Goal: Feedback & Contribution: Contribute content

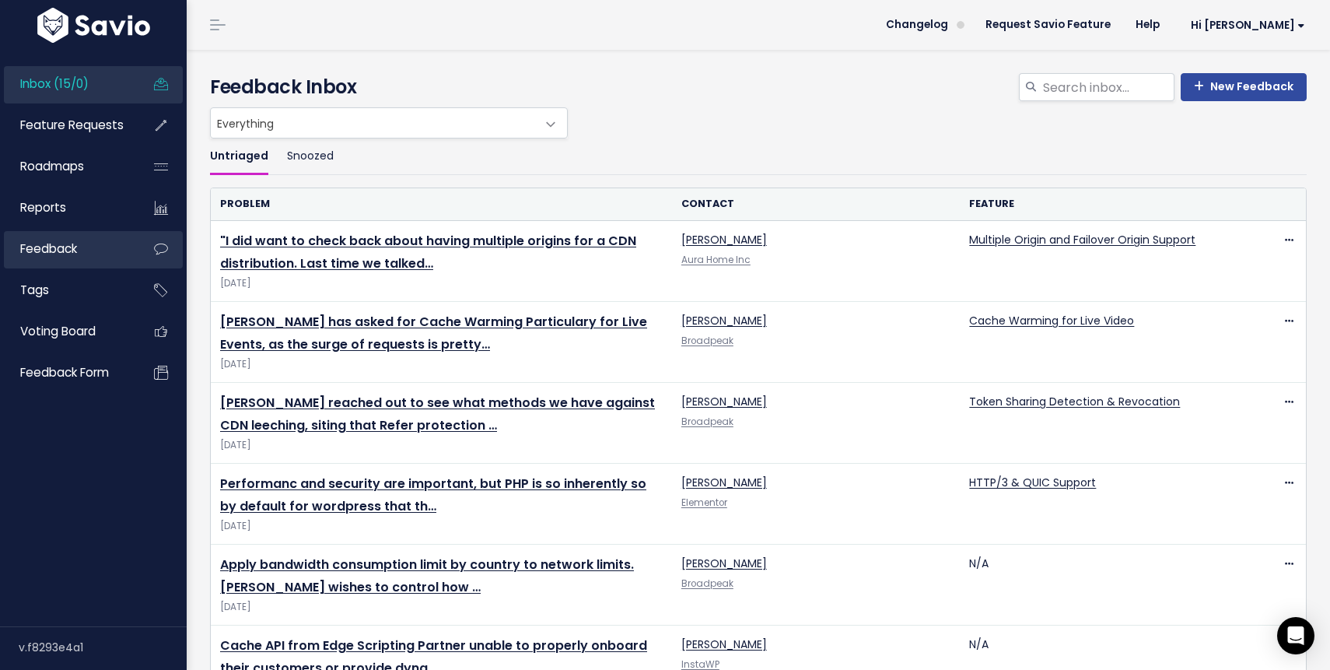
click at [68, 242] on span "Feedback" at bounding box center [48, 248] width 57 height 16
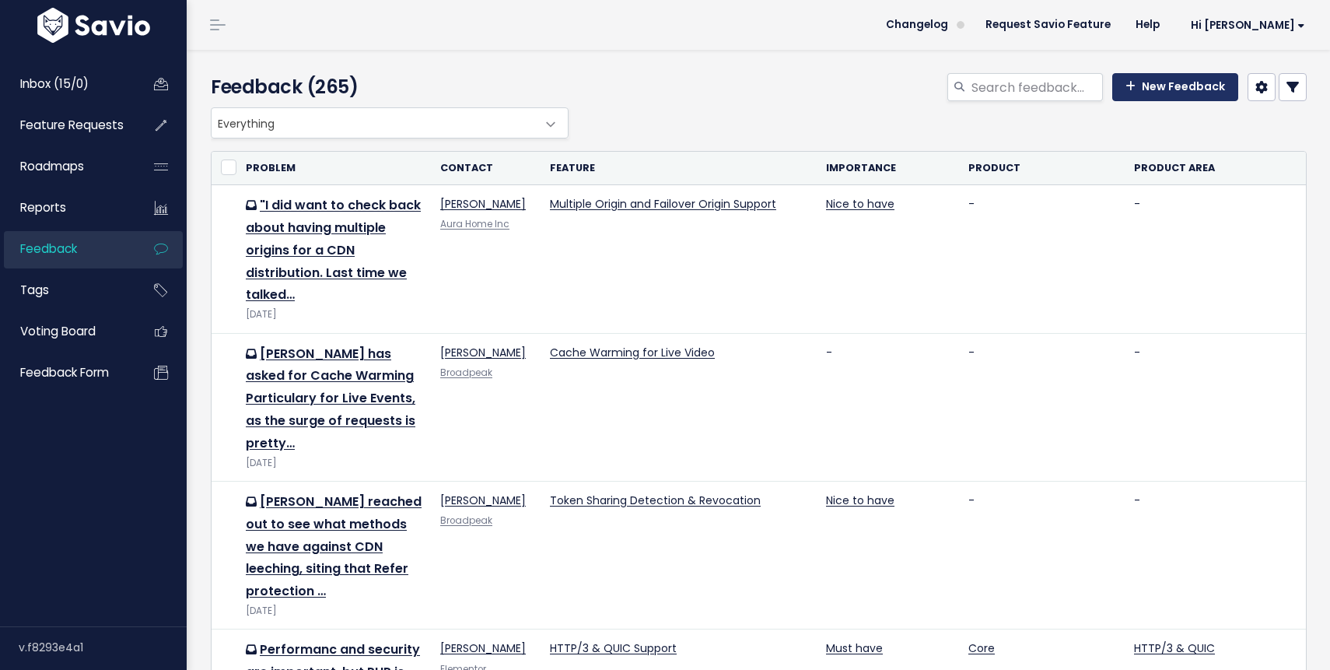
click at [1179, 89] on link "New Feedback" at bounding box center [1175, 87] width 126 height 28
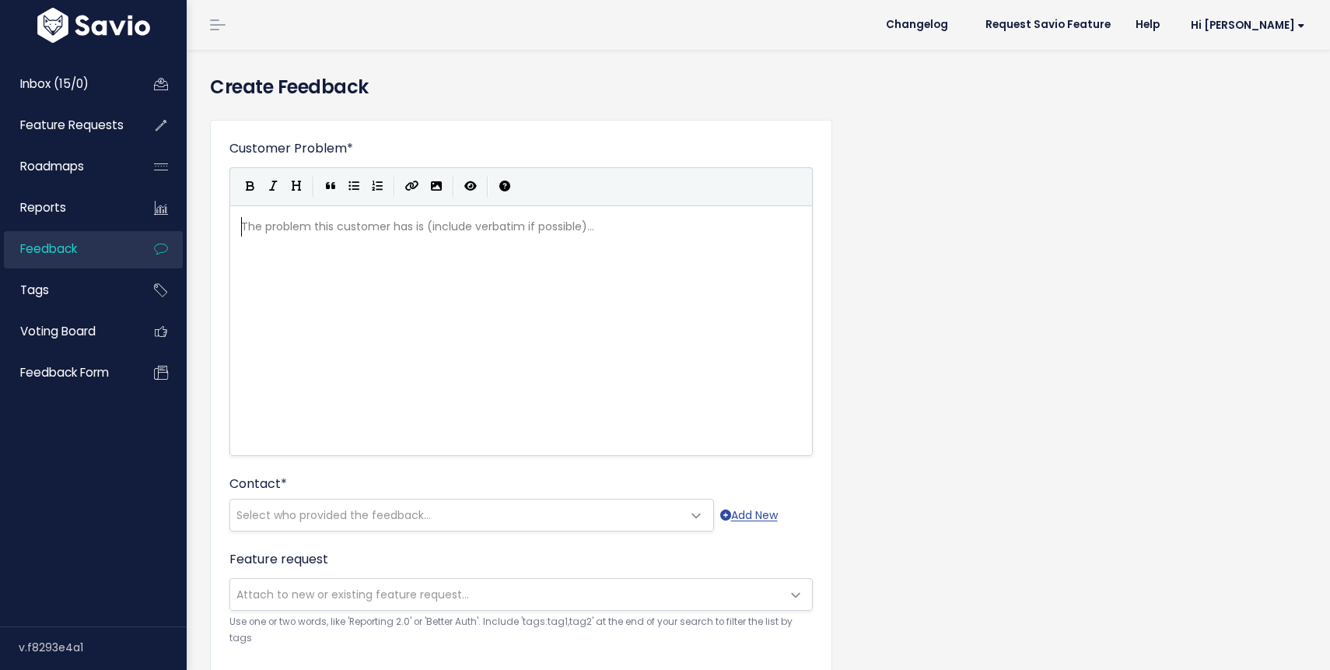
scroll to position [2, 0]
type textarea "e"
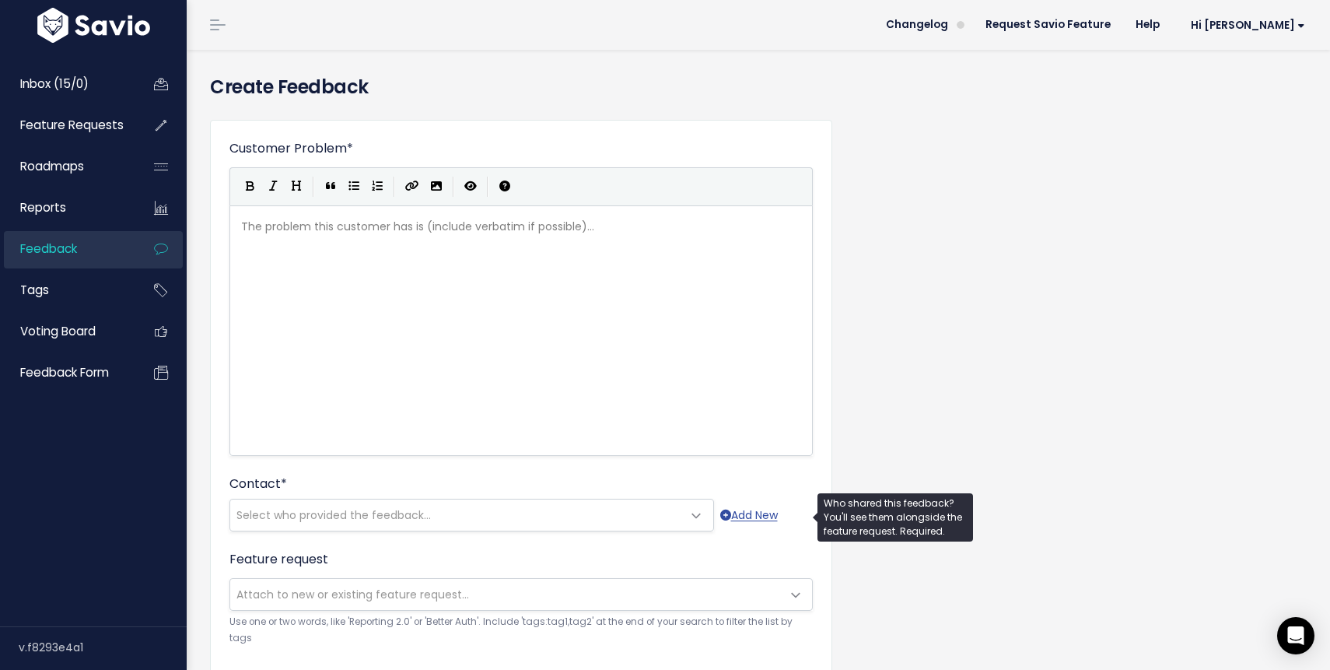
click at [435, 508] on span "Select who provided the feedback..." at bounding box center [456, 514] width 452 height 31
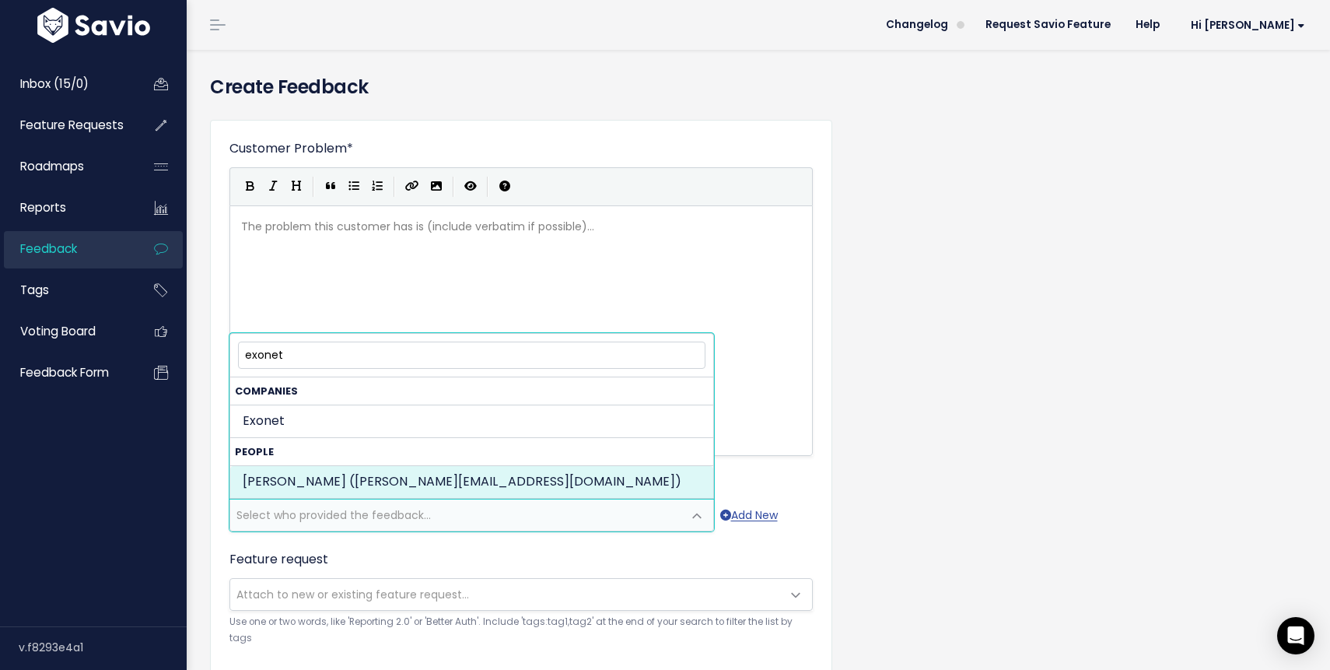
type input "exonet"
select select "92168271"
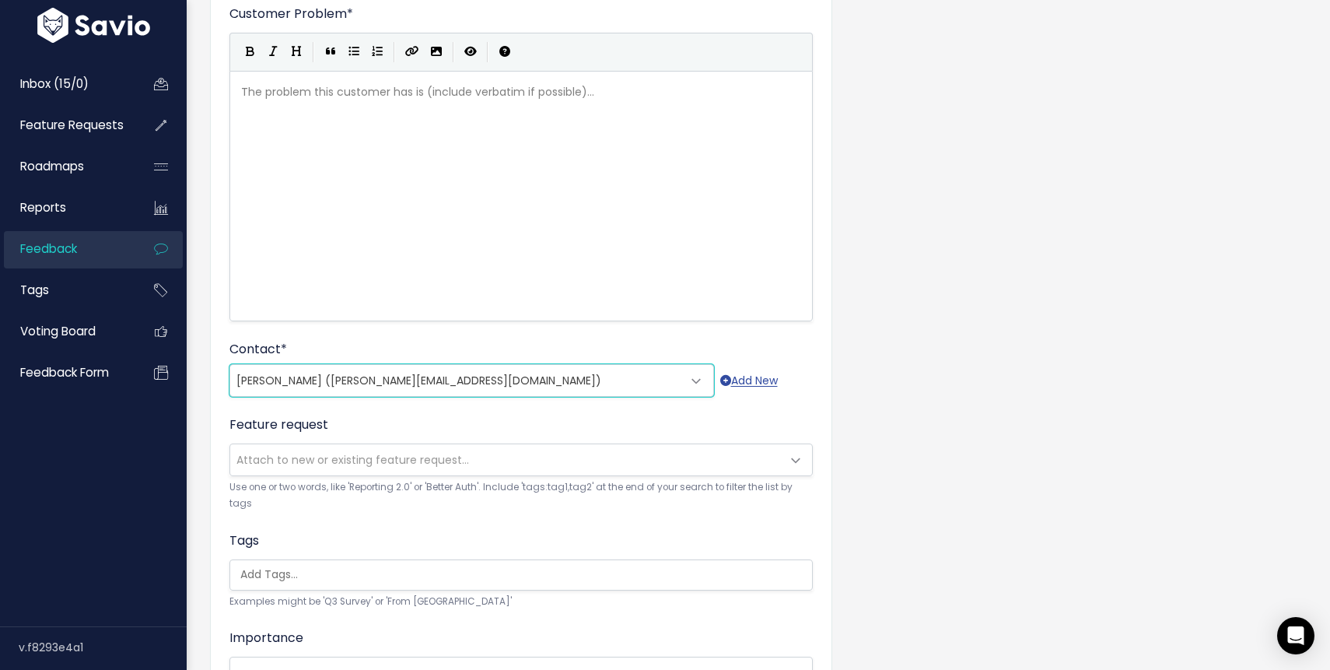
scroll to position [145, 0]
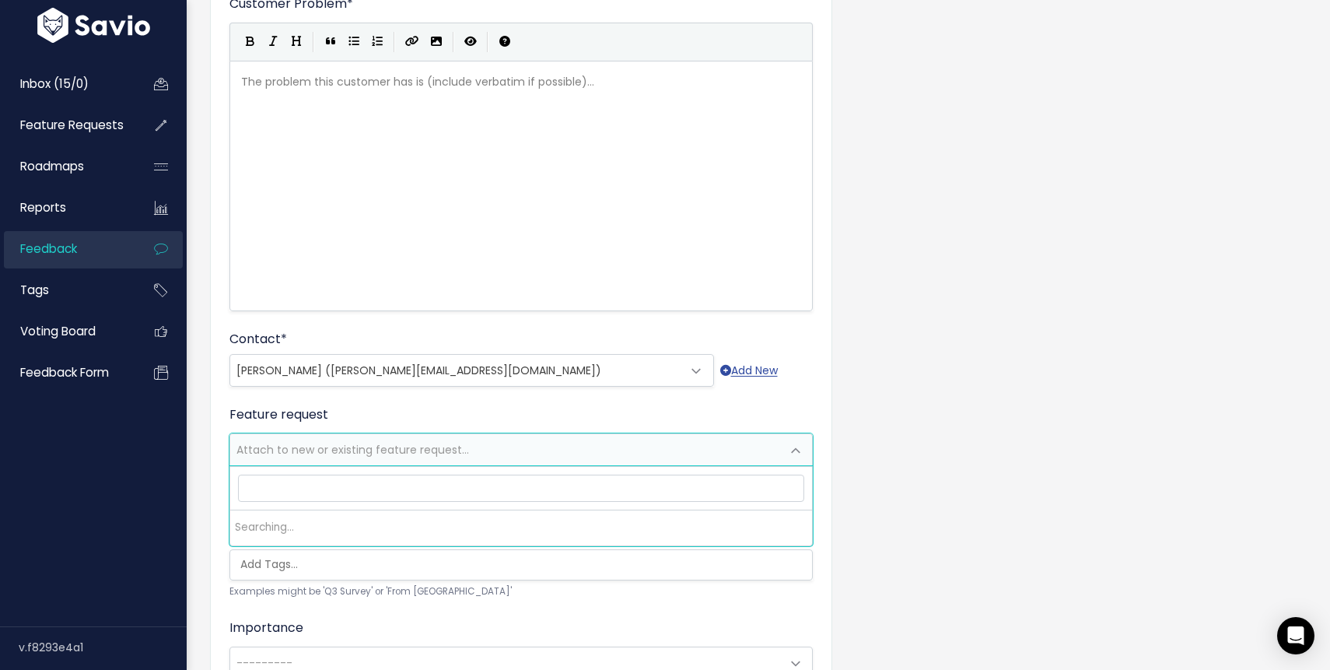
click at [785, 444] on span at bounding box center [795, 450] width 31 height 31
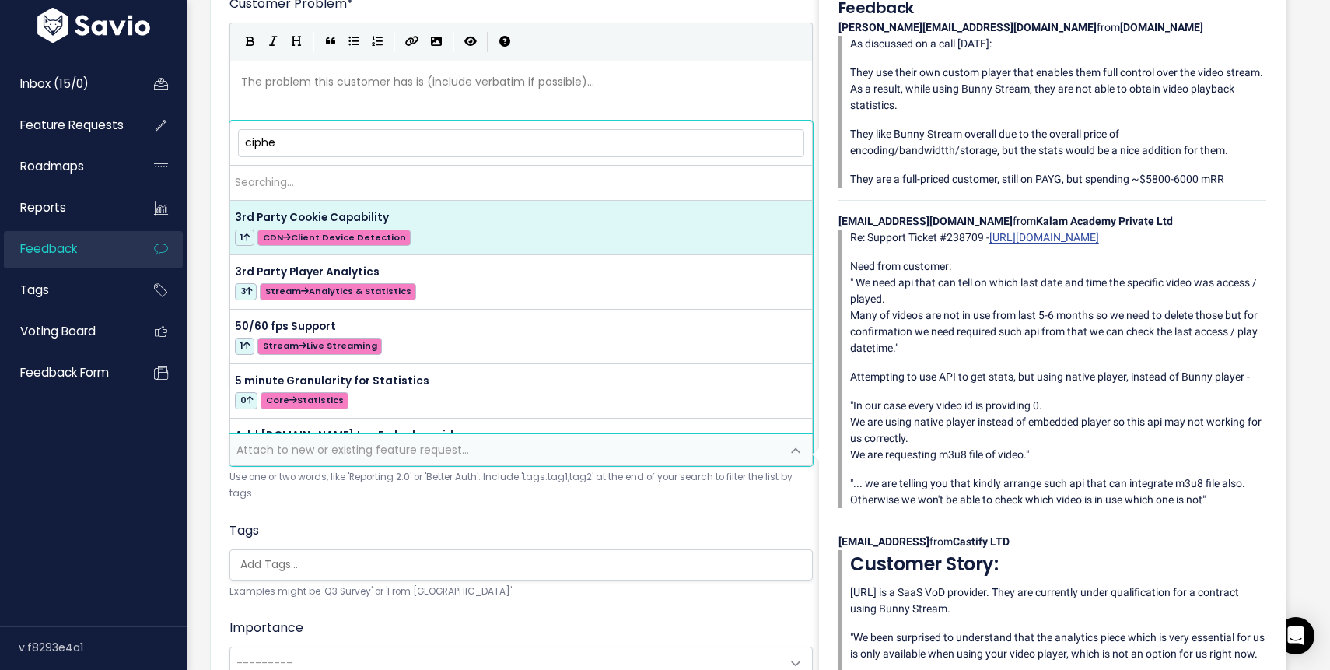
type input "cipher"
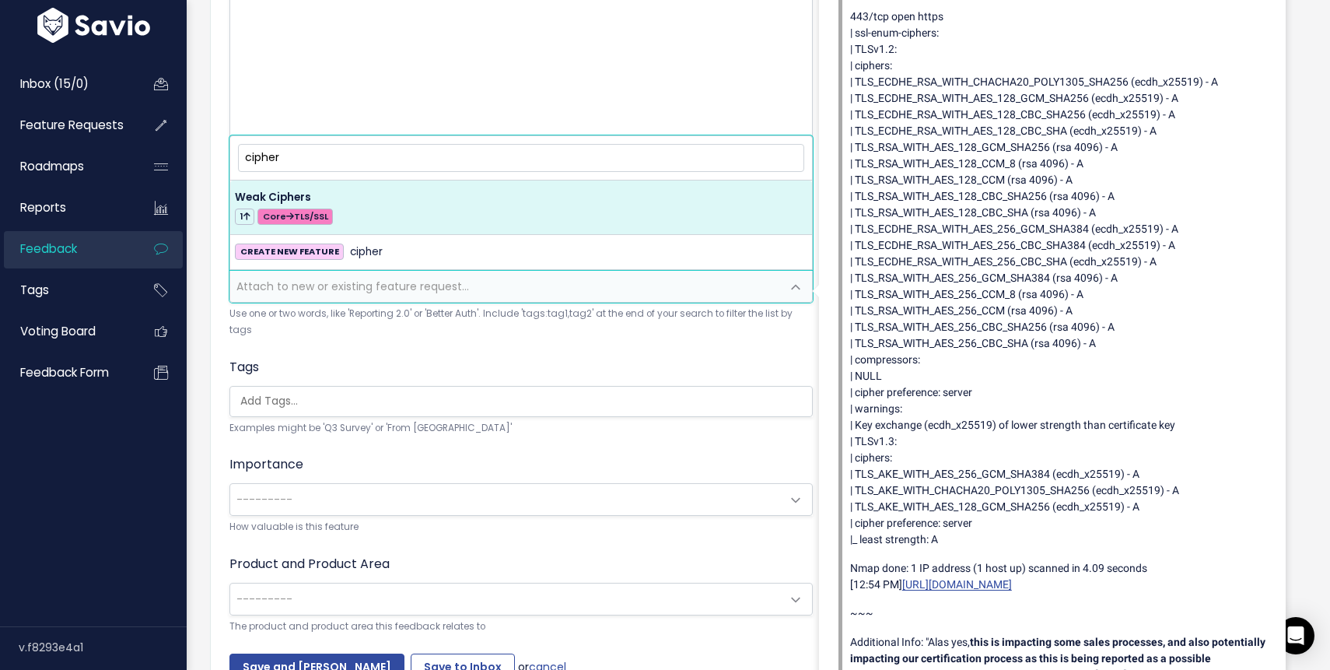
scroll to position [310, 0]
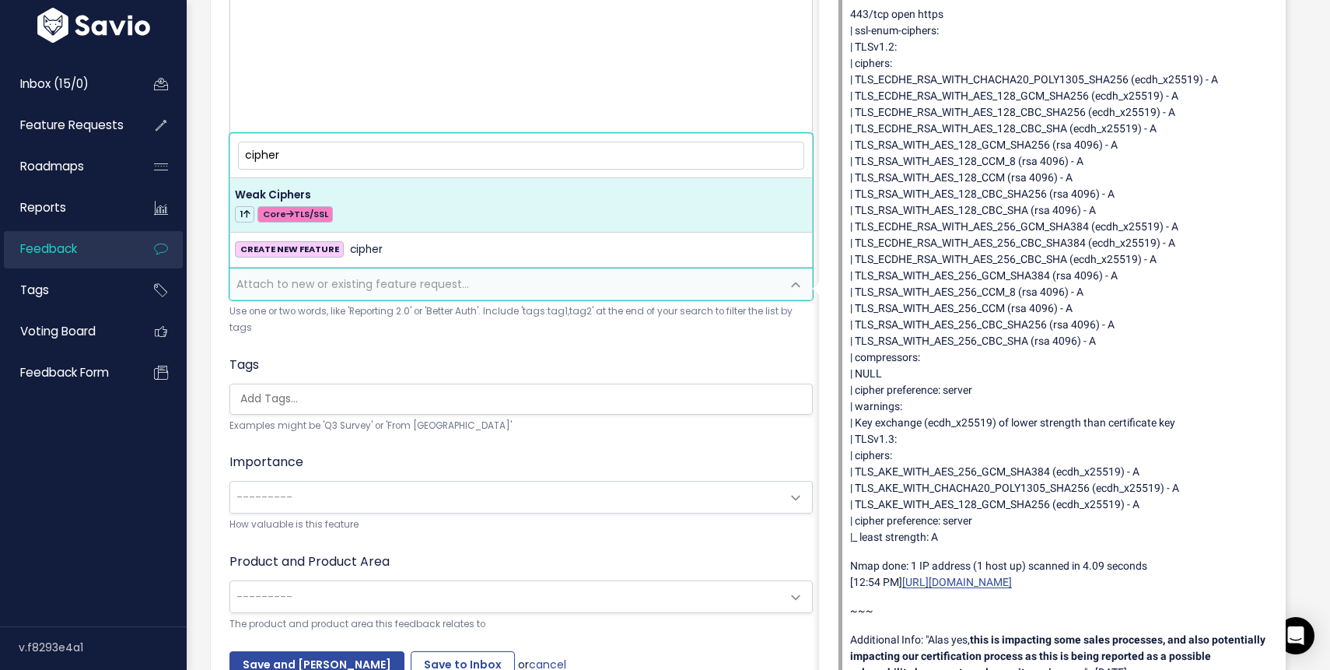
drag, startPoint x: 287, startPoint y: 160, endPoint x: 210, endPoint y: 158, distance: 77.0
click at [210, 158] on body "Inbox (15/0) Feature Requests Roadmaps ×" at bounding box center [665, 224] width 1330 height 1069
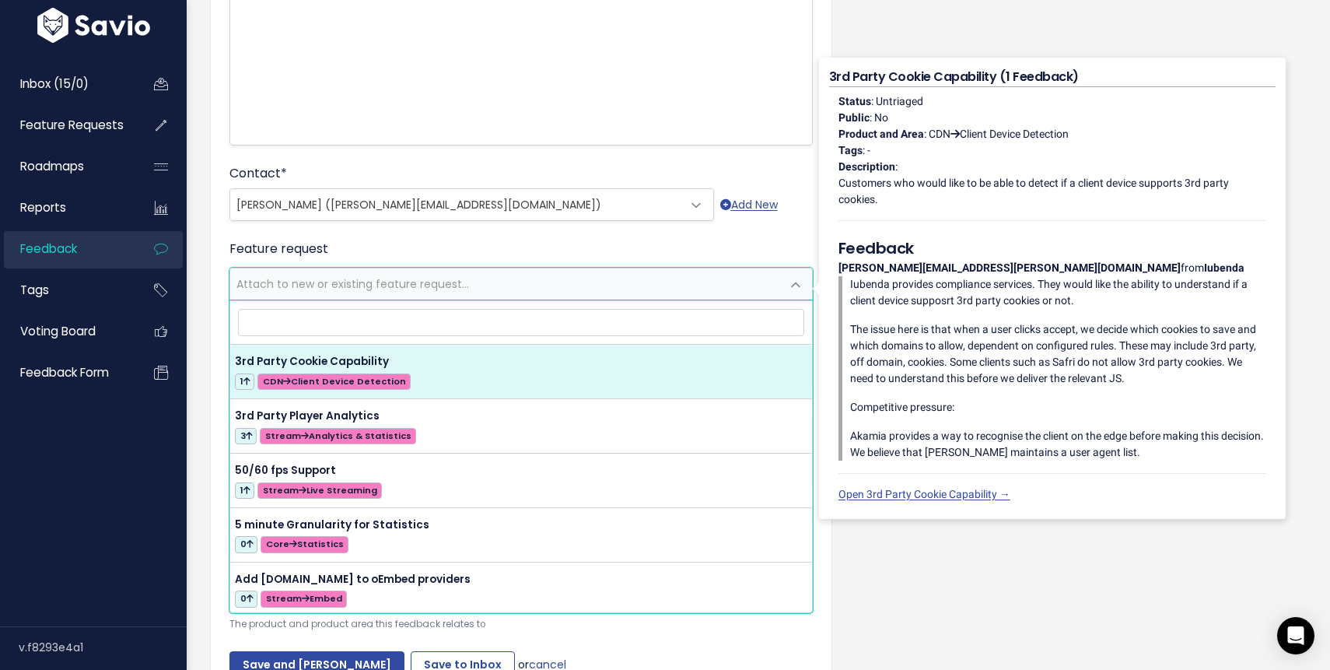
scroll to position [0, 0]
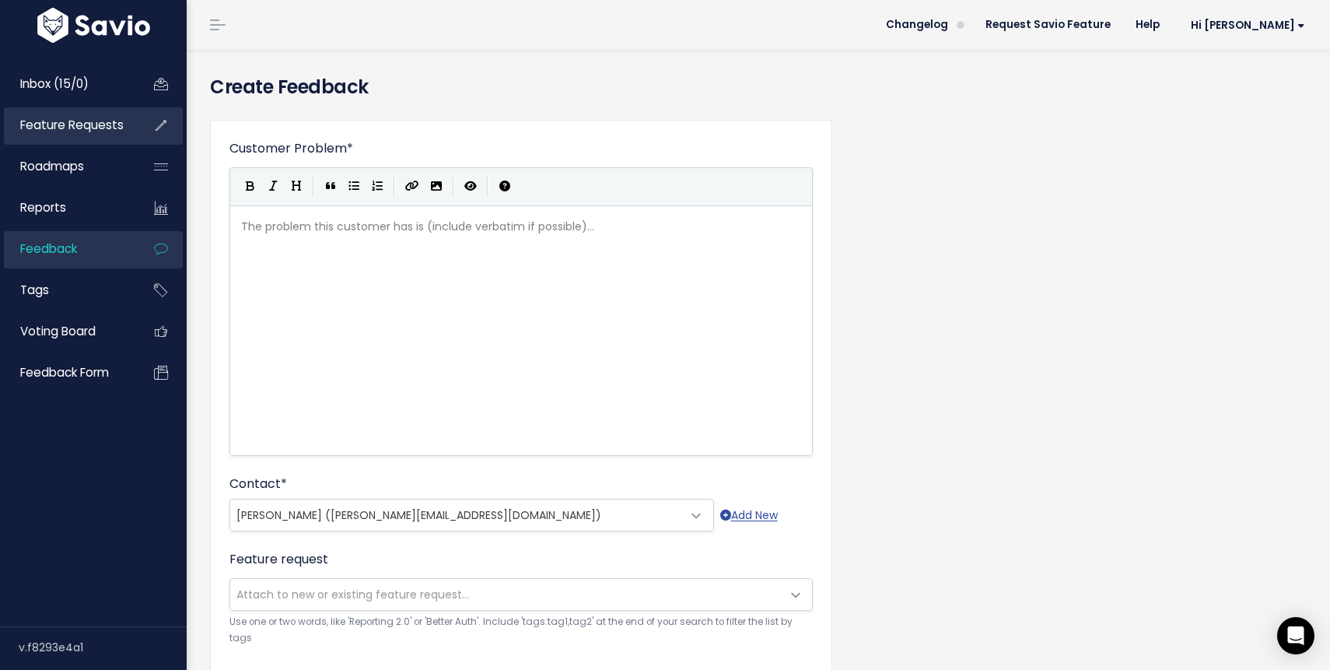
click at [78, 120] on span "Feature Requests" at bounding box center [71, 125] width 103 height 16
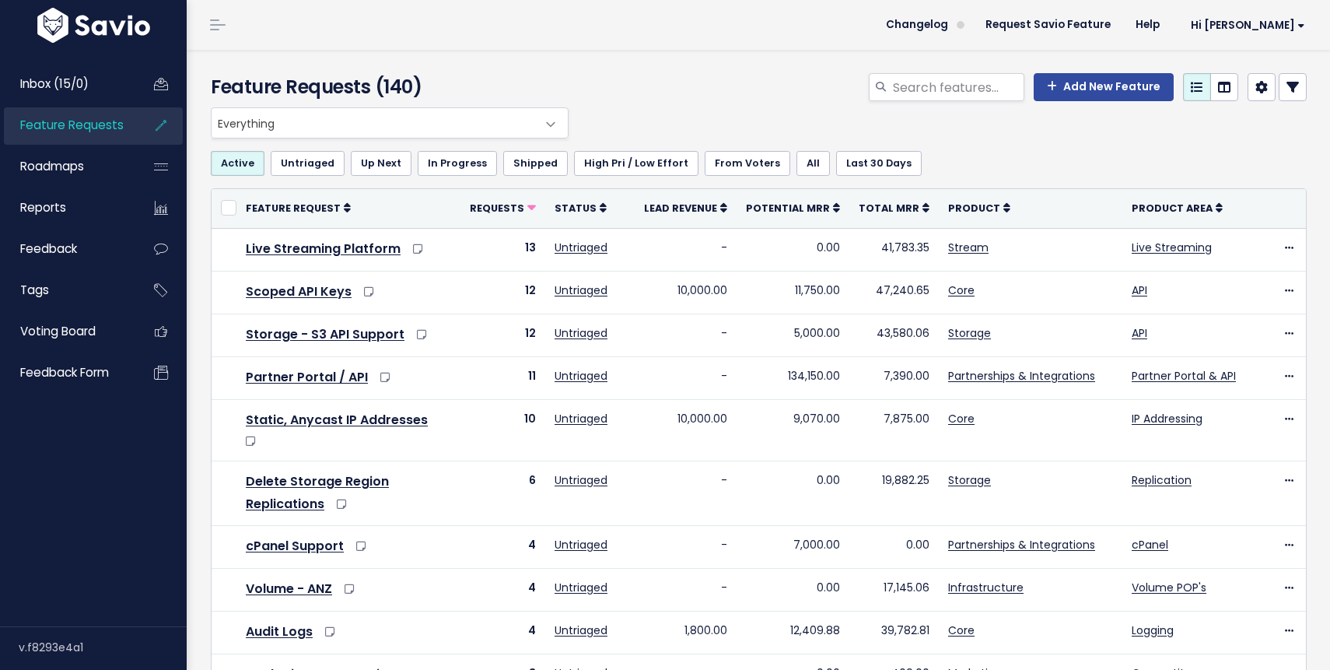
click at [558, 127] on span at bounding box center [551, 124] width 31 height 31
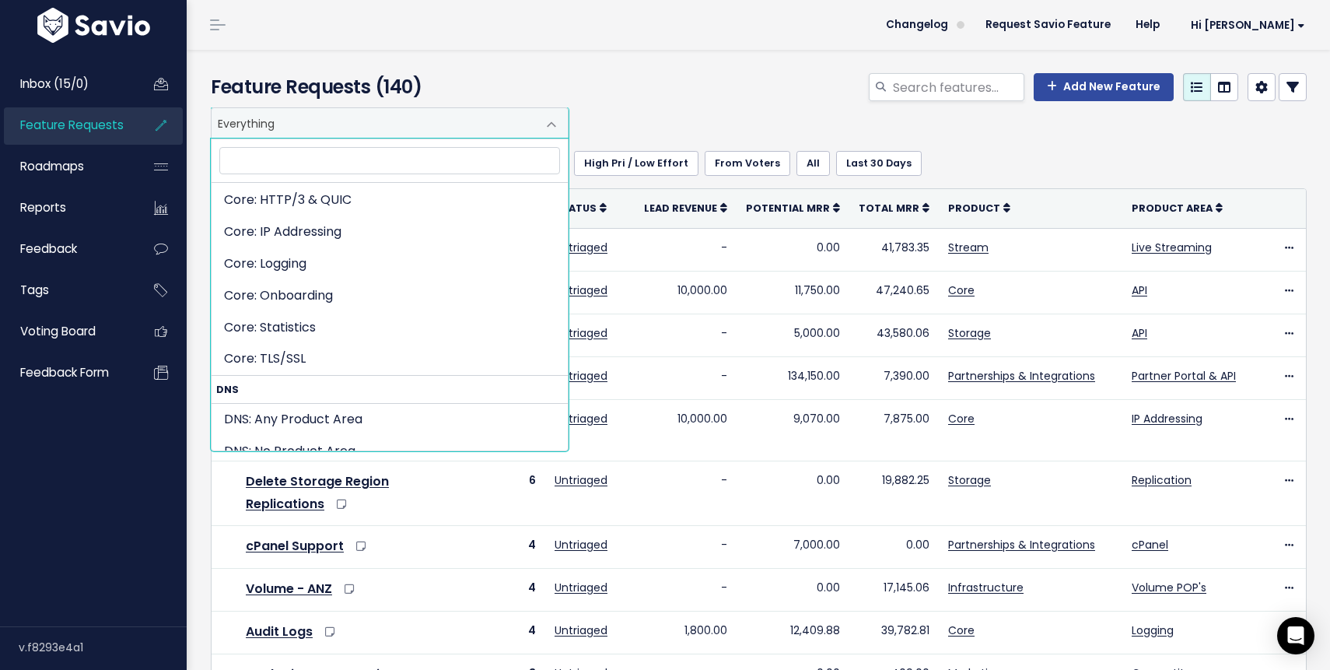
scroll to position [1219, 0]
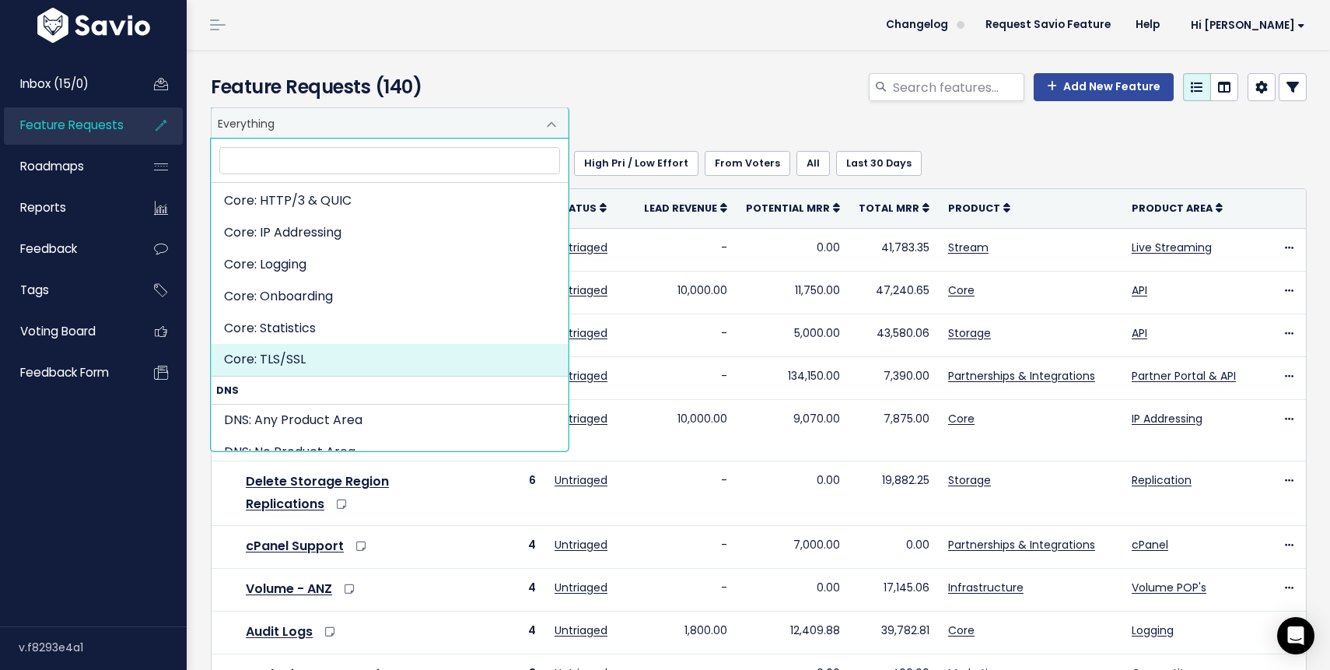
select select "MAIN:TLSSSL"
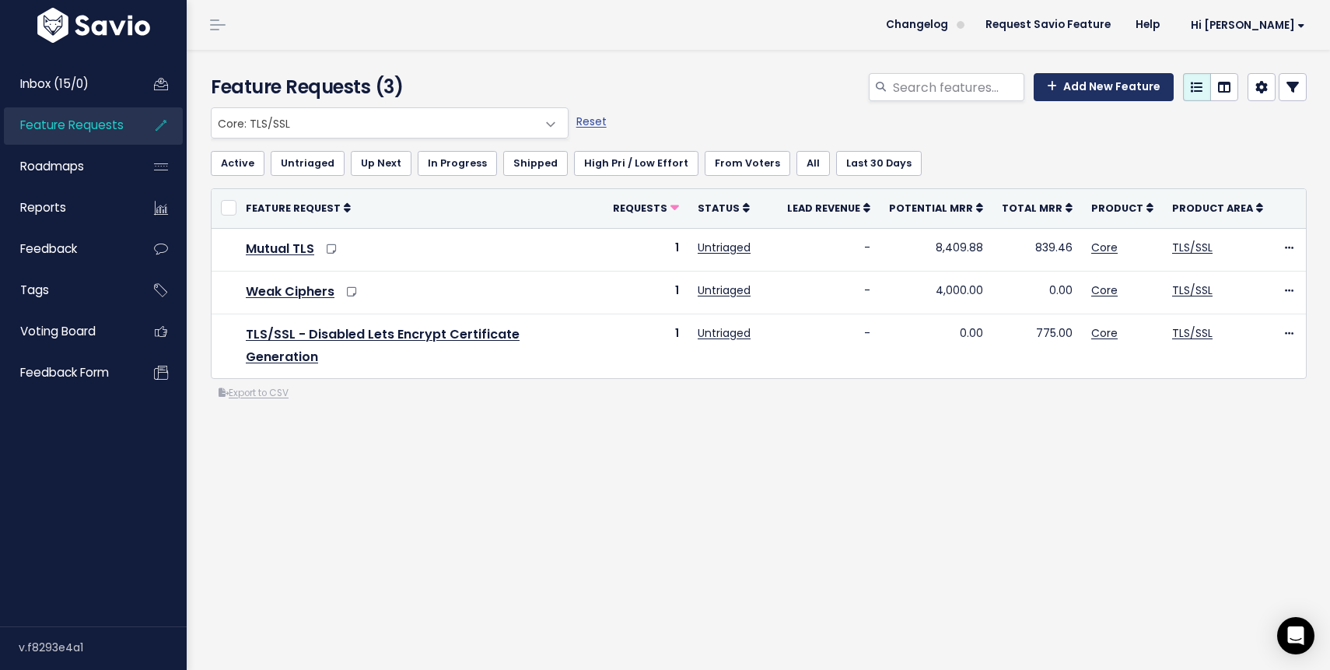
click at [1107, 88] on link "Add New Feature" at bounding box center [1104, 87] width 140 height 28
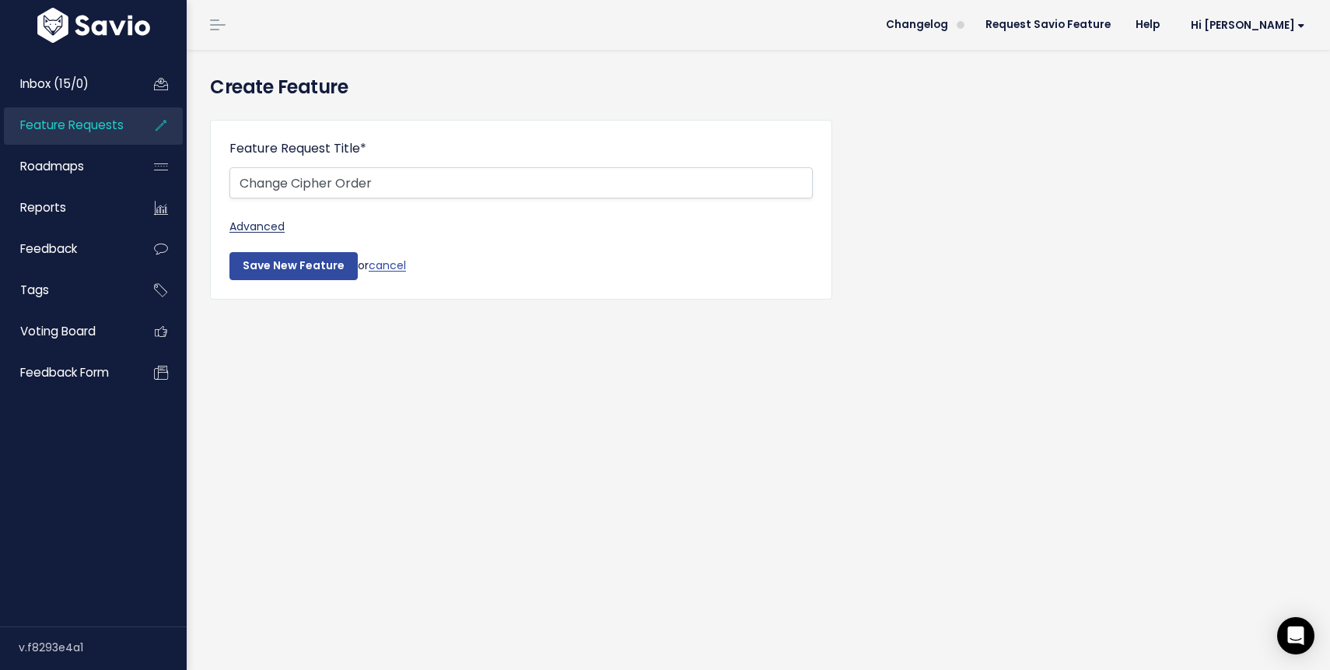
type input "Change Cipher Order"
click at [254, 223] on link "Advanced" at bounding box center [520, 226] width 583 height 19
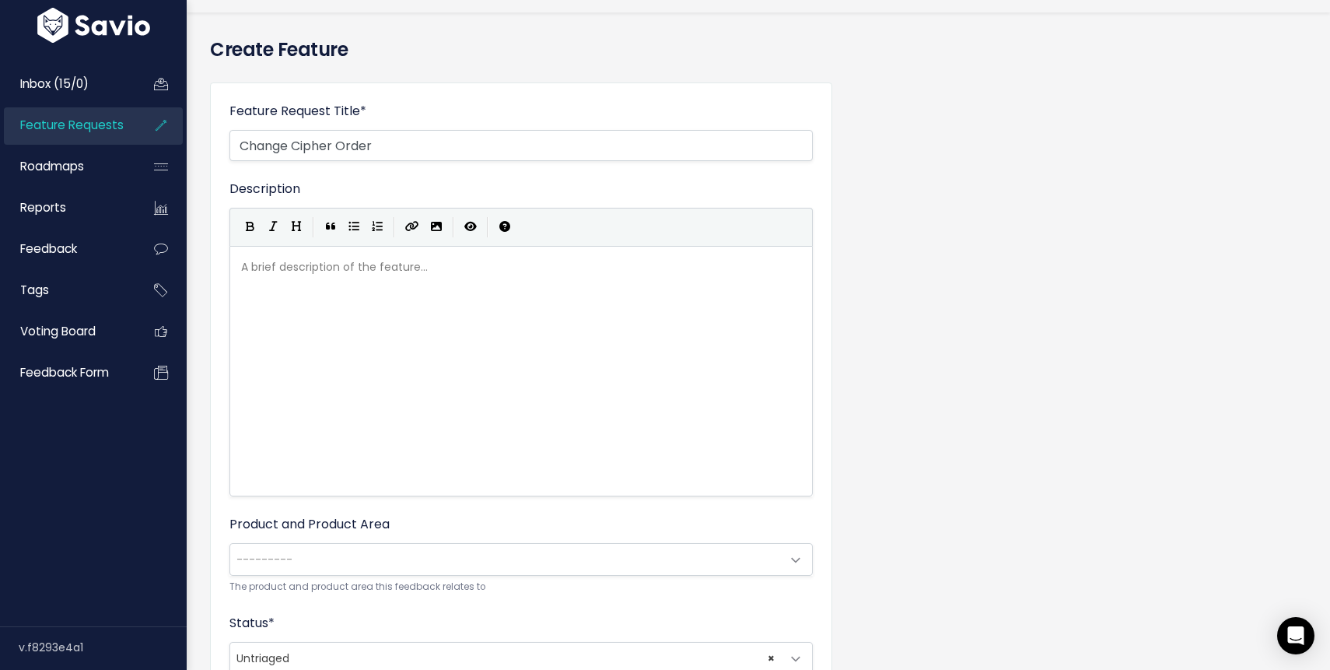
scroll to position [26, 0]
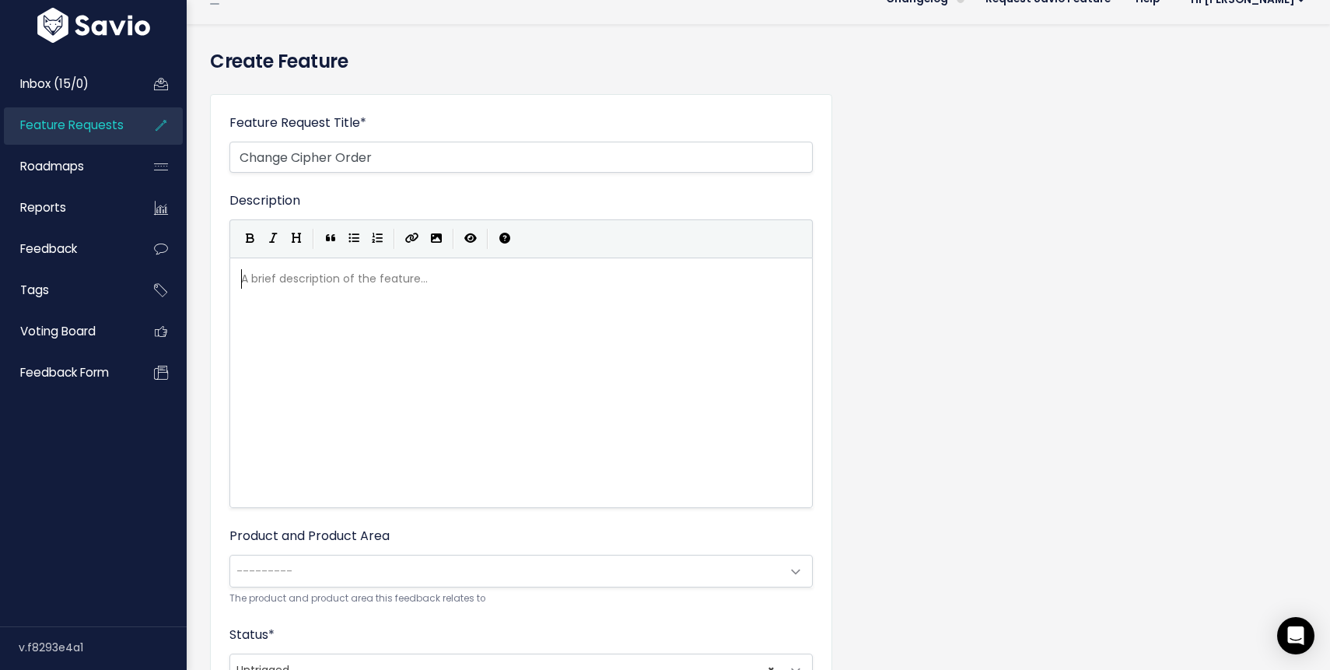
click at [373, 278] on div "A brief description of the feature... ​" at bounding box center [521, 278] width 566 height 19
type textarea "Customers rquire"
type textarea "equire the ability to edit the Cipher order to satisfy locat"
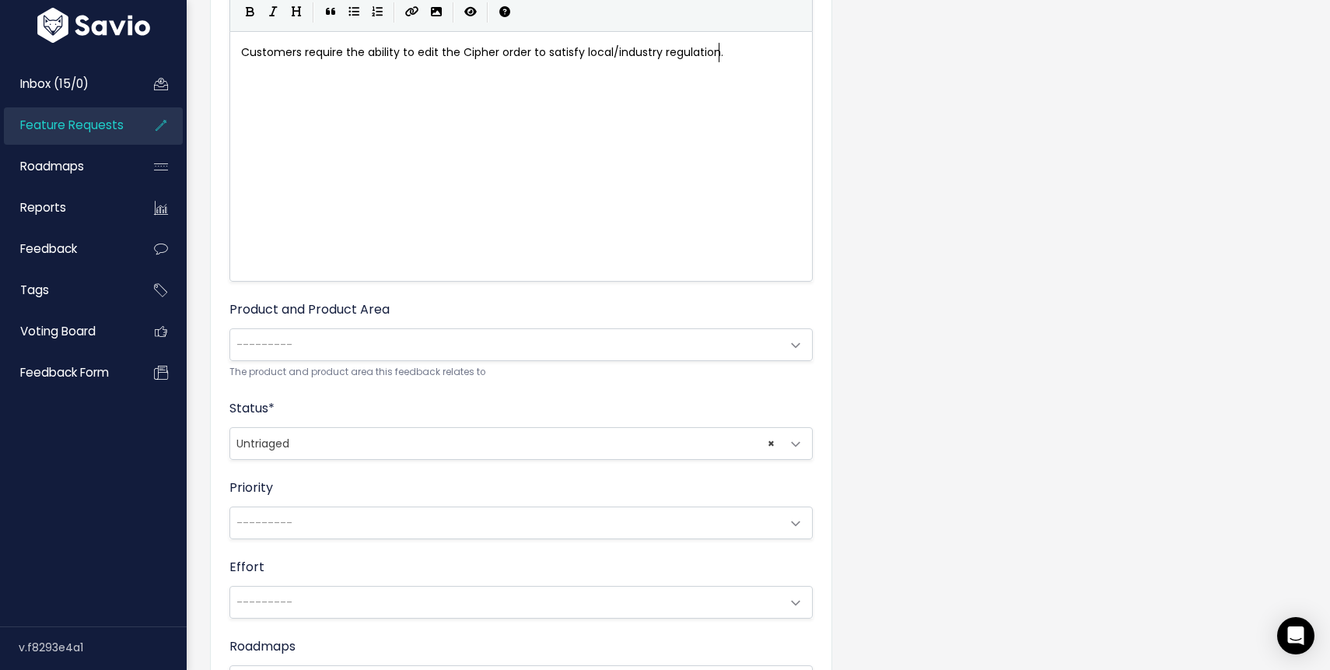
scroll to position [264, 0]
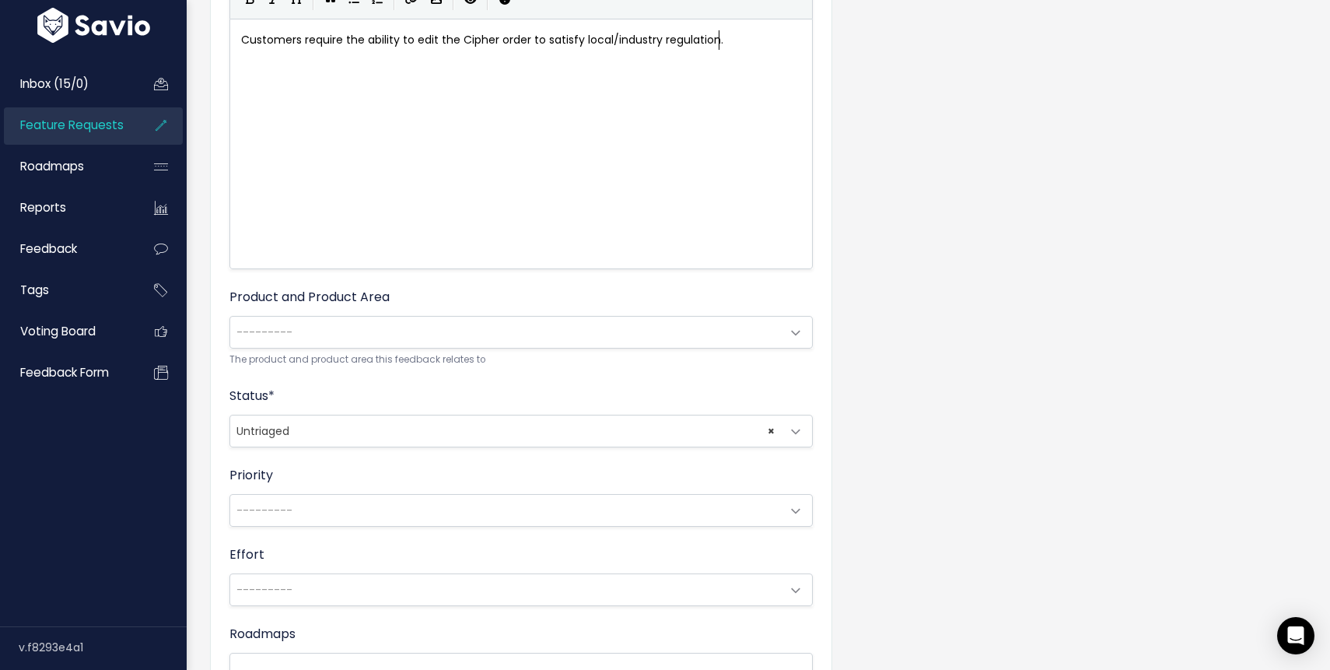
type textarea "l/industry regulation."
click at [419, 327] on span "---------" at bounding box center [505, 332] width 551 height 31
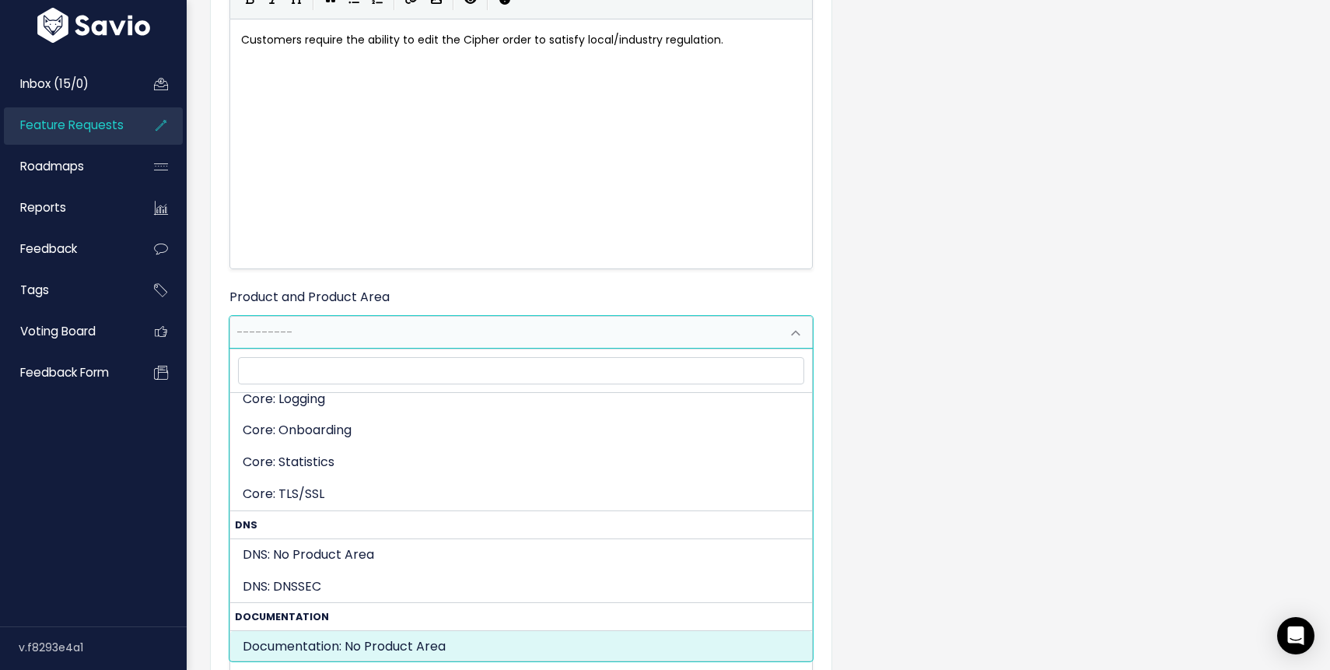
scroll to position [1002, 0]
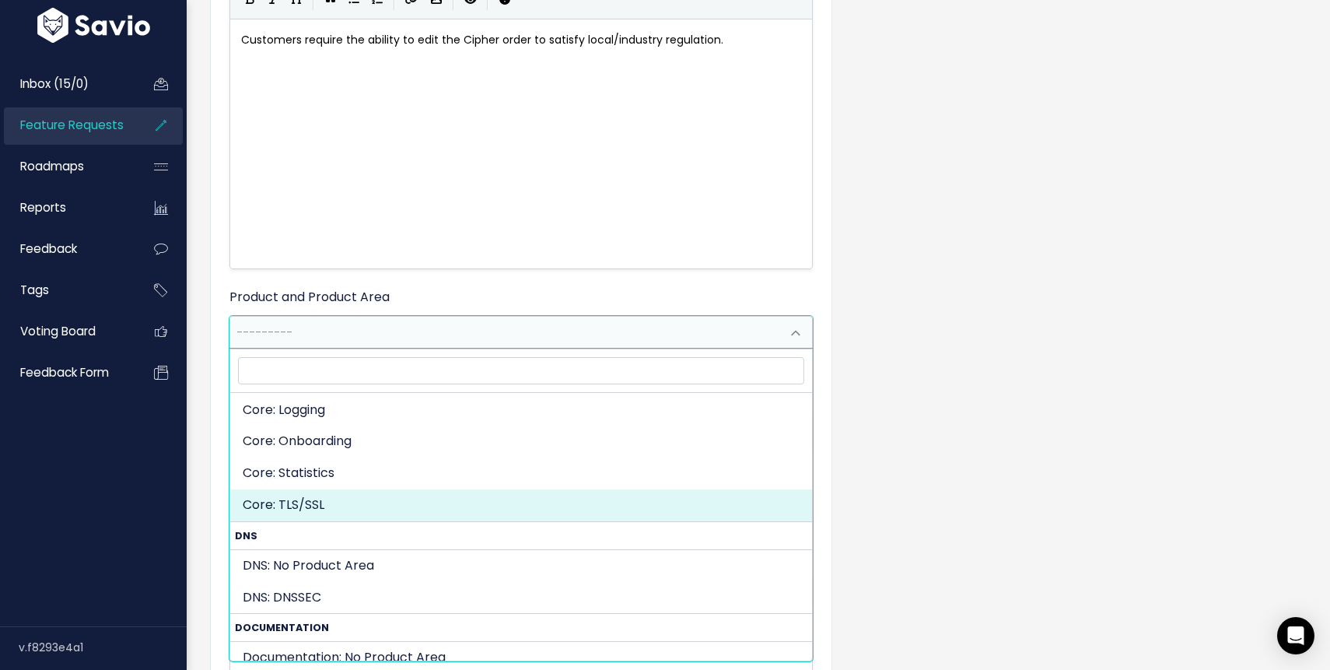
select select "MAIN:TLSSSL"
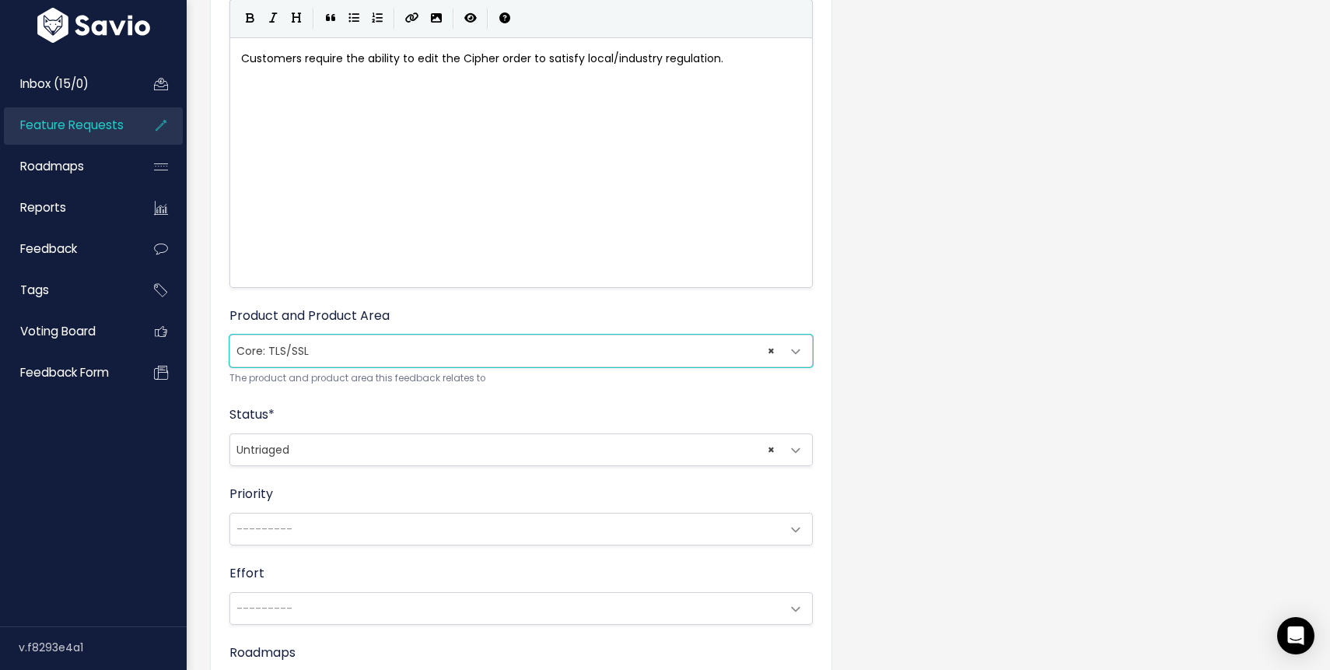
scroll to position [512, 0]
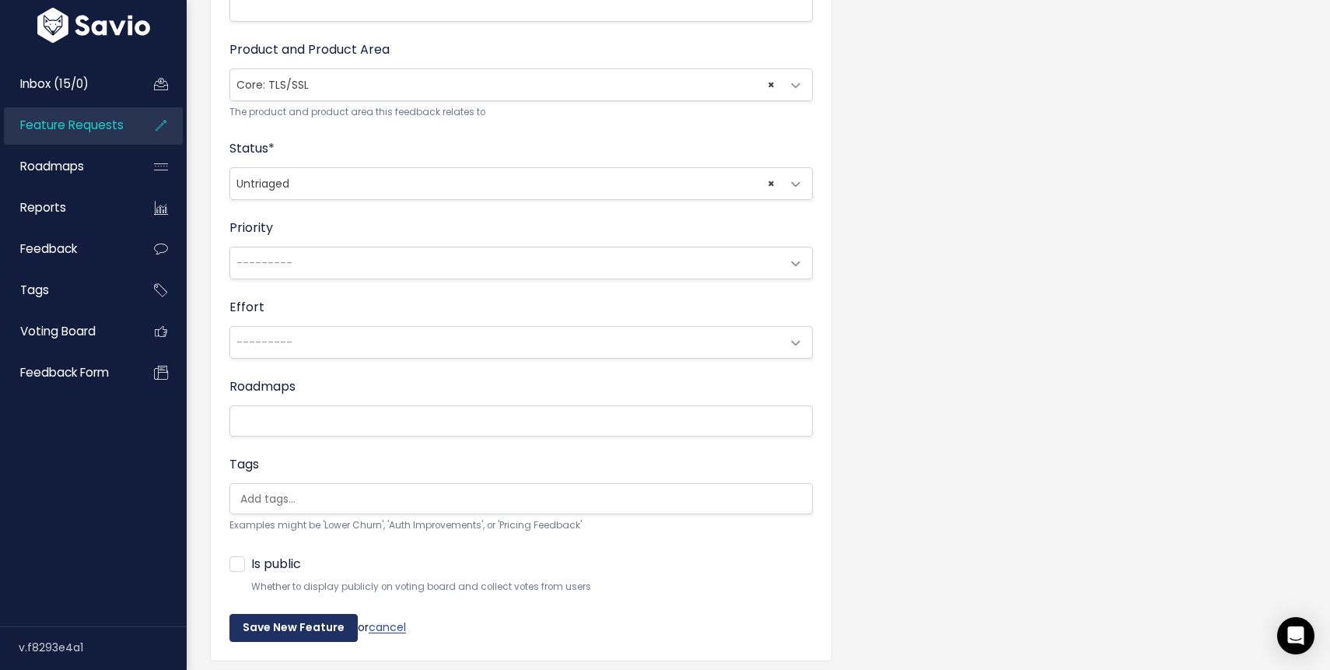
click at [287, 626] on input "Save New Feature" at bounding box center [293, 628] width 128 height 28
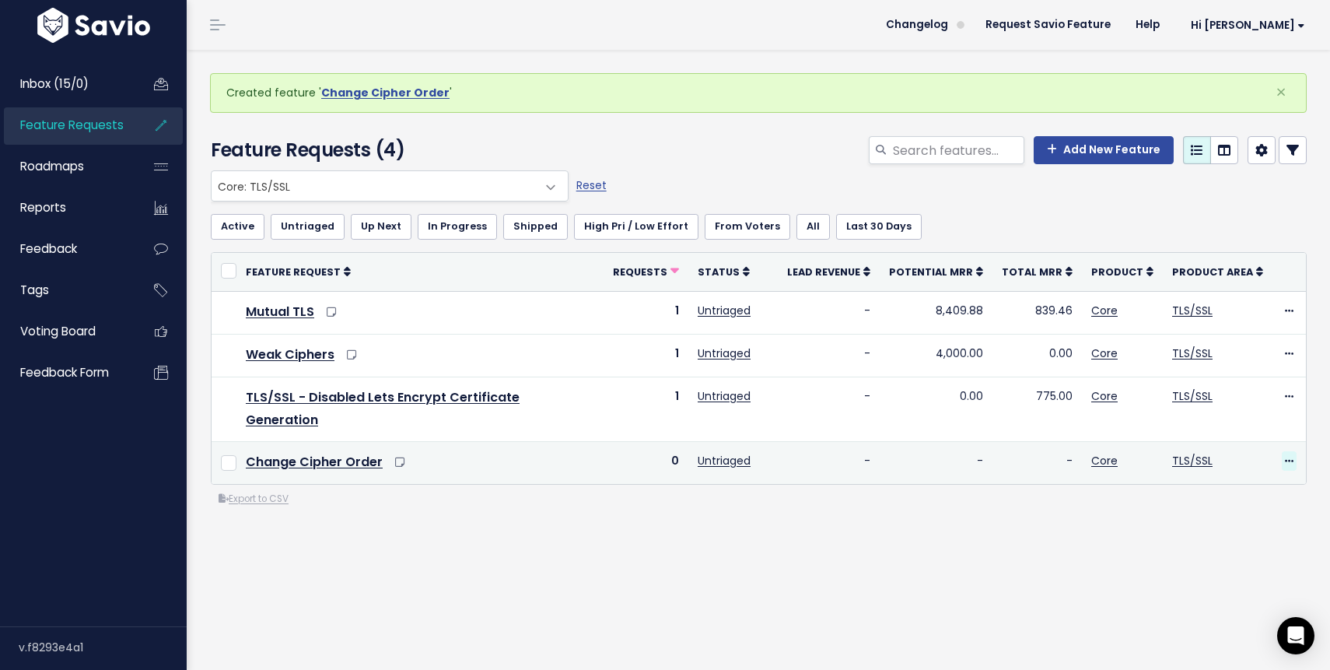
click at [1292, 456] on icon at bounding box center [1289, 461] width 9 height 10
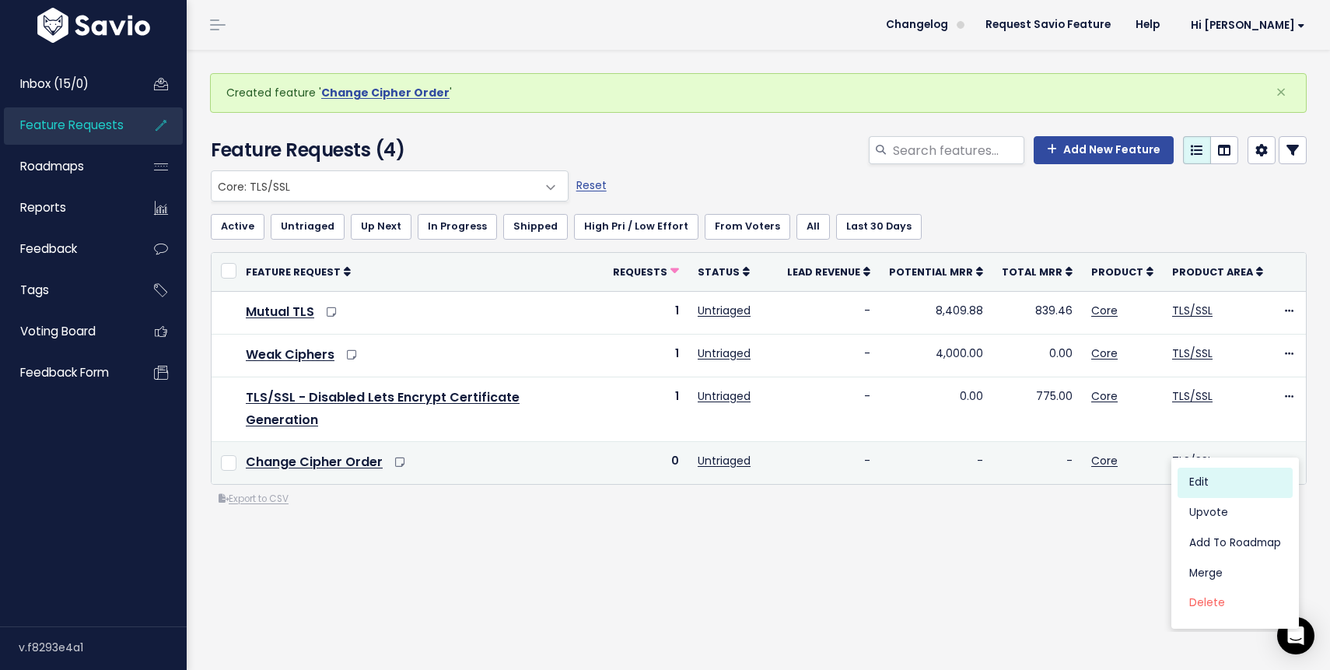
click at [1202, 482] on link "Edit" at bounding box center [1234, 482] width 115 height 30
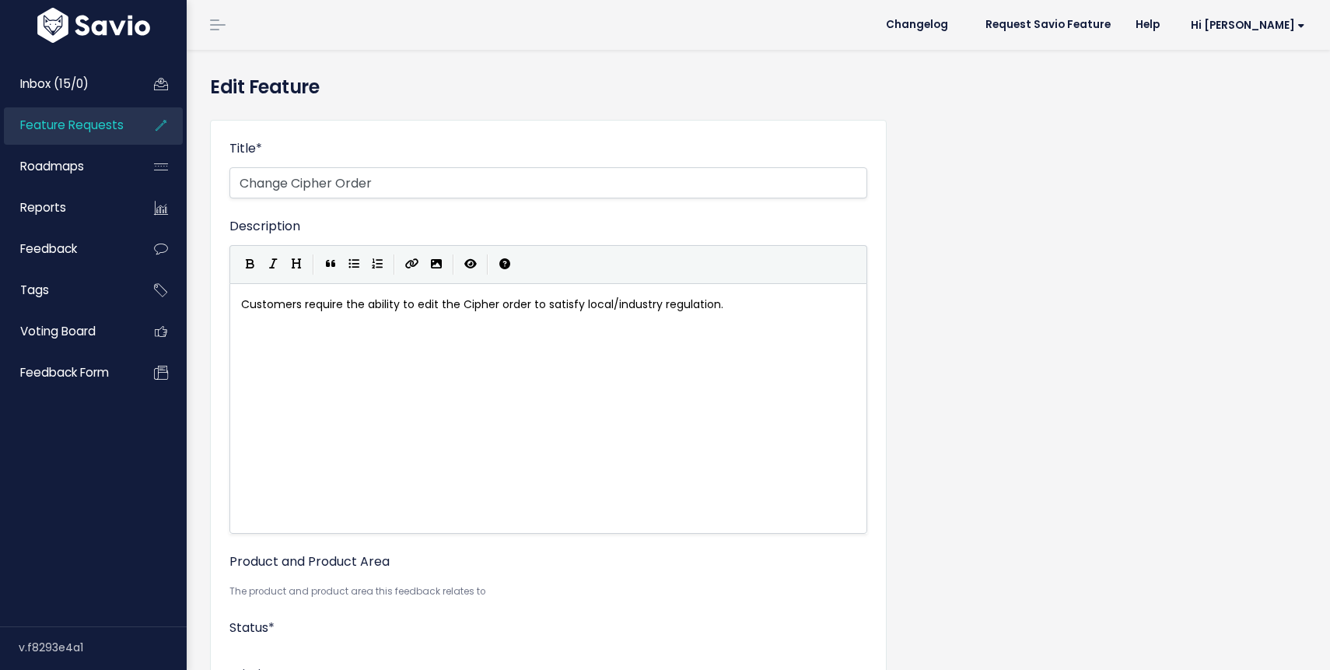
select select
drag, startPoint x: 381, startPoint y: 176, endPoint x: 96, endPoint y: 163, distance: 285.7
click at [96, 163] on div "Inbox (15/0) Feature Requests Roadmaps" at bounding box center [665, 616] width 1330 height 1233
click at [343, 185] on input "Granular Cipher Selection options" at bounding box center [548, 182] width 638 height 31
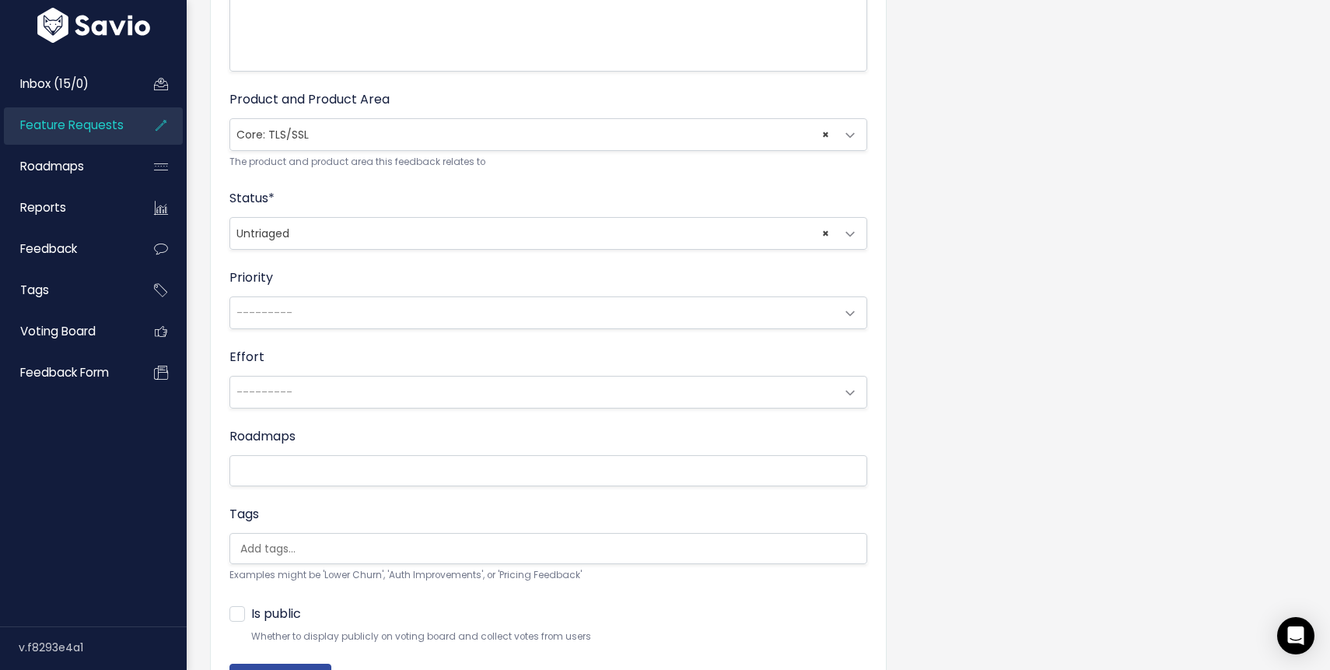
scroll to position [563, 0]
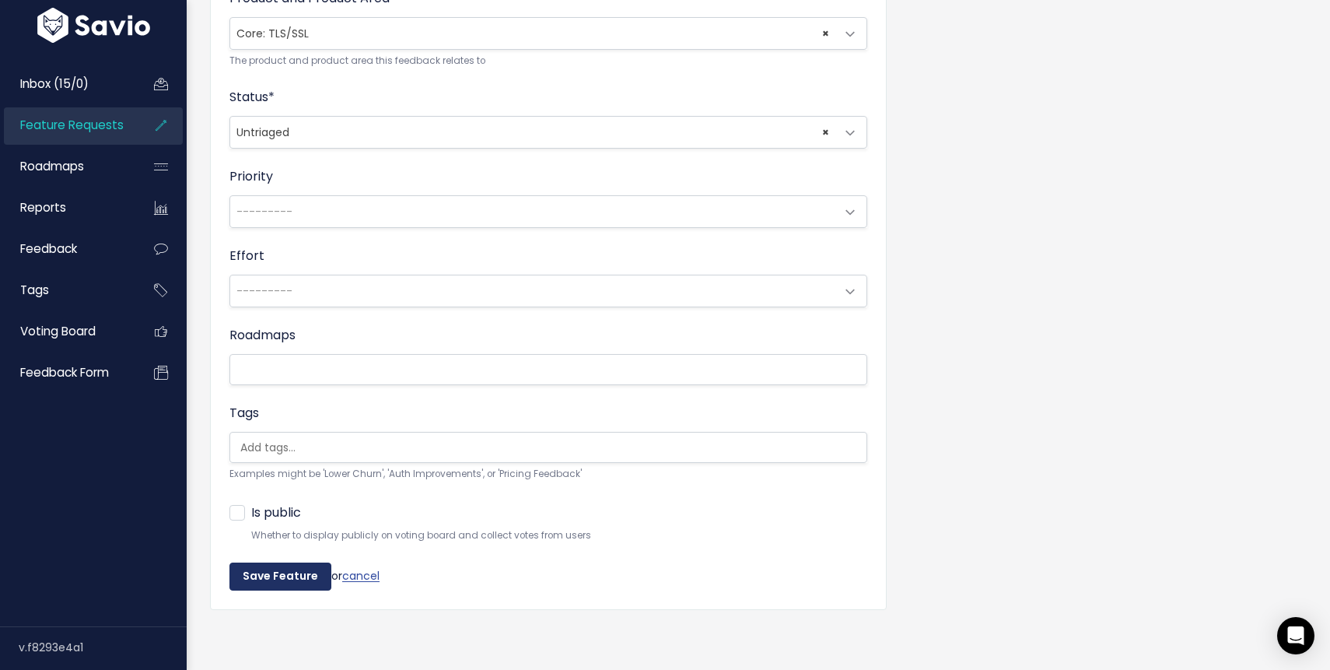
type input "Granular Cipher selection options"
click at [285, 574] on input "Save Feature" at bounding box center [280, 576] width 102 height 28
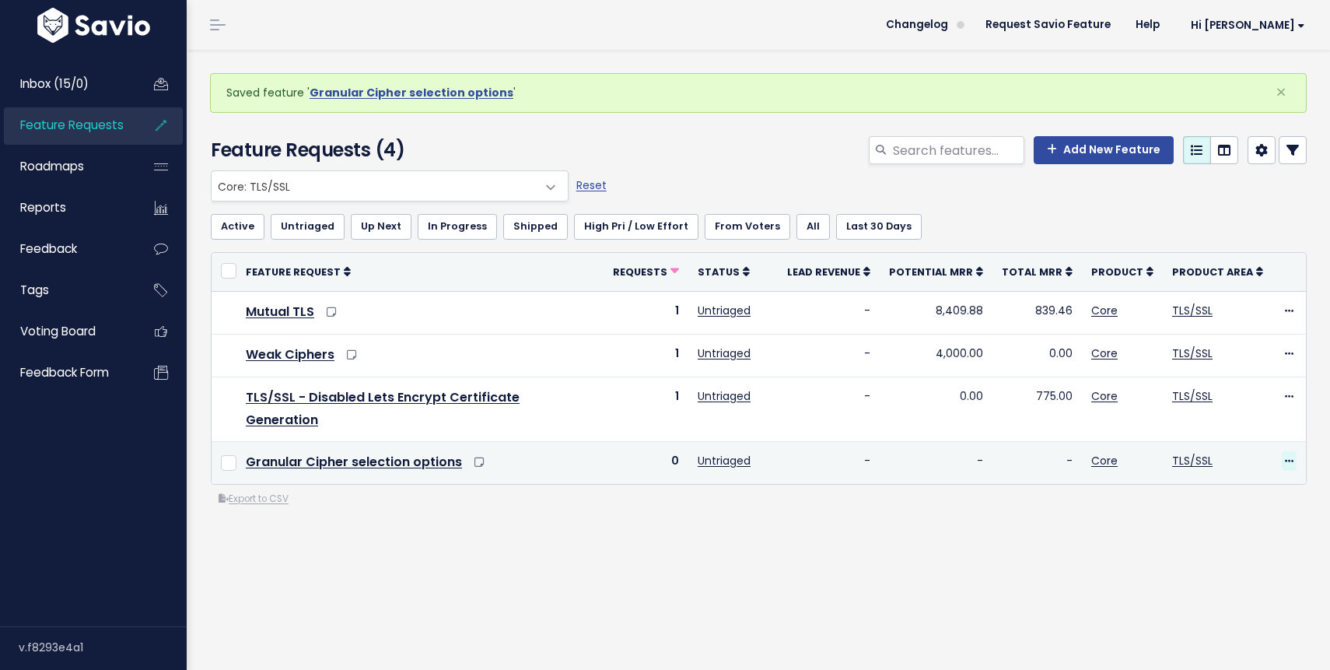
click at [1288, 451] on span at bounding box center [1289, 460] width 15 height 19
click at [1223, 490] on link "Edit" at bounding box center [1234, 482] width 115 height 30
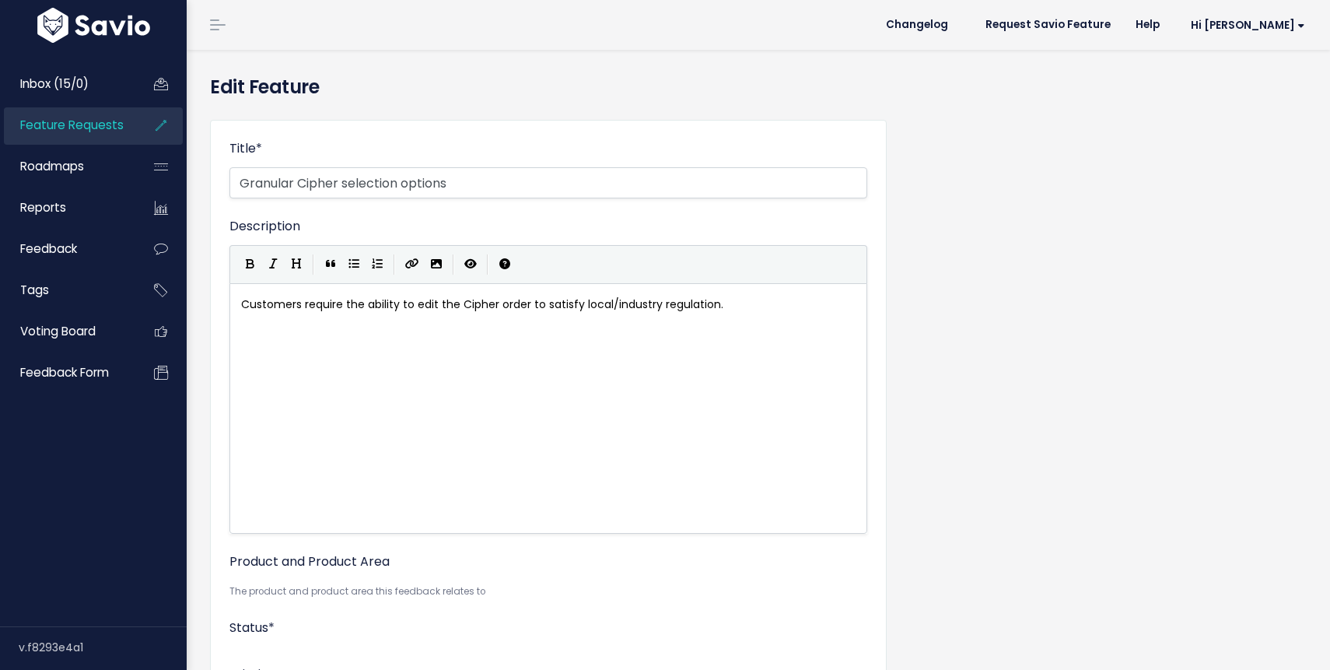
select select
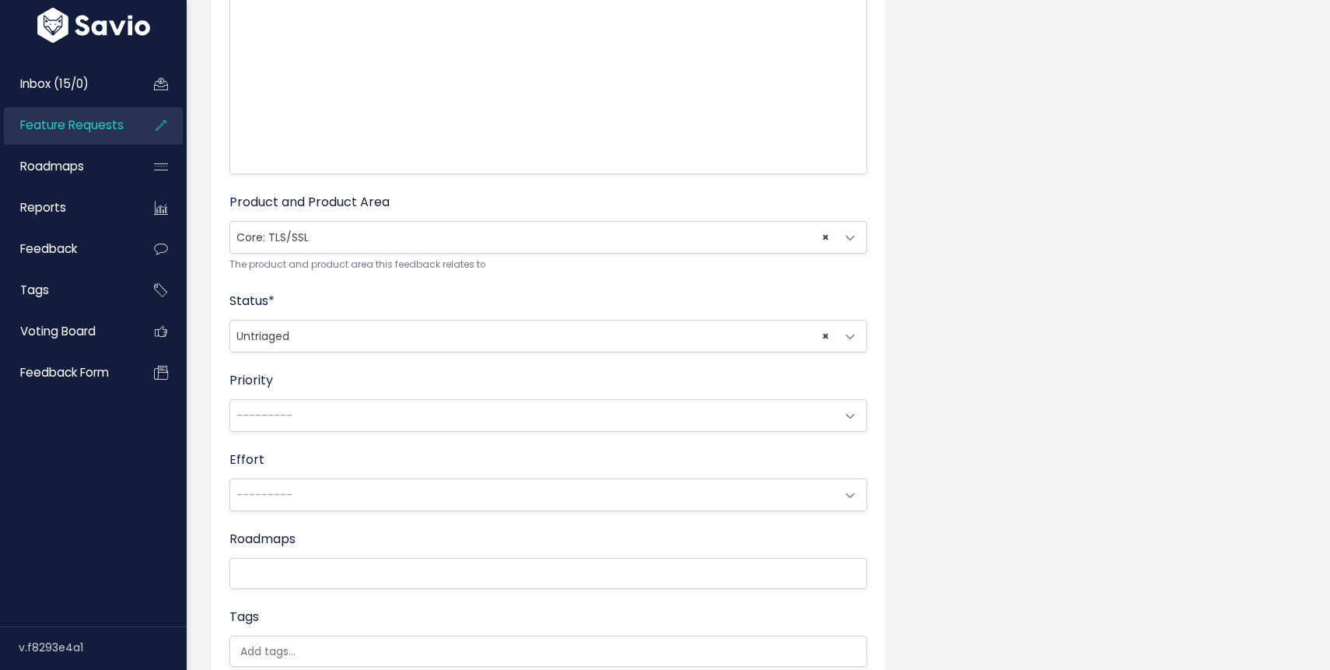
scroll to position [363, 0]
click at [854, 331] on span at bounding box center [849, 332] width 31 height 31
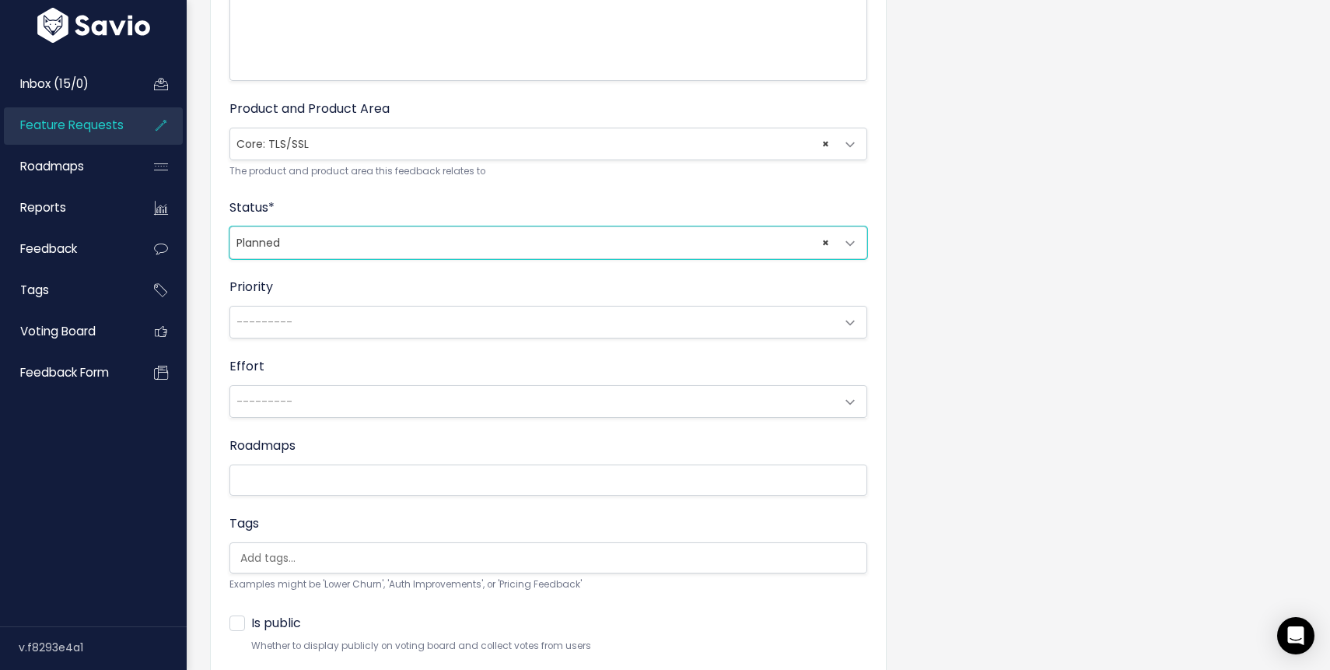
scroll to position [491, 0]
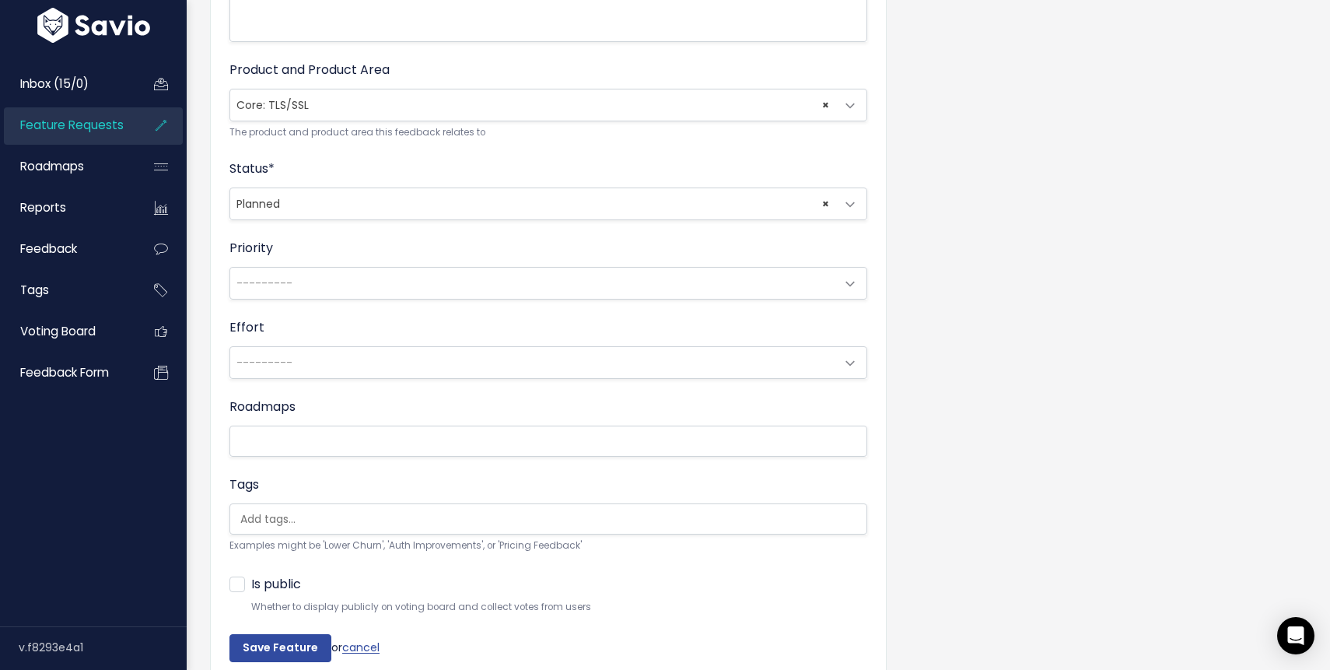
click at [855, 202] on span at bounding box center [849, 204] width 31 height 31
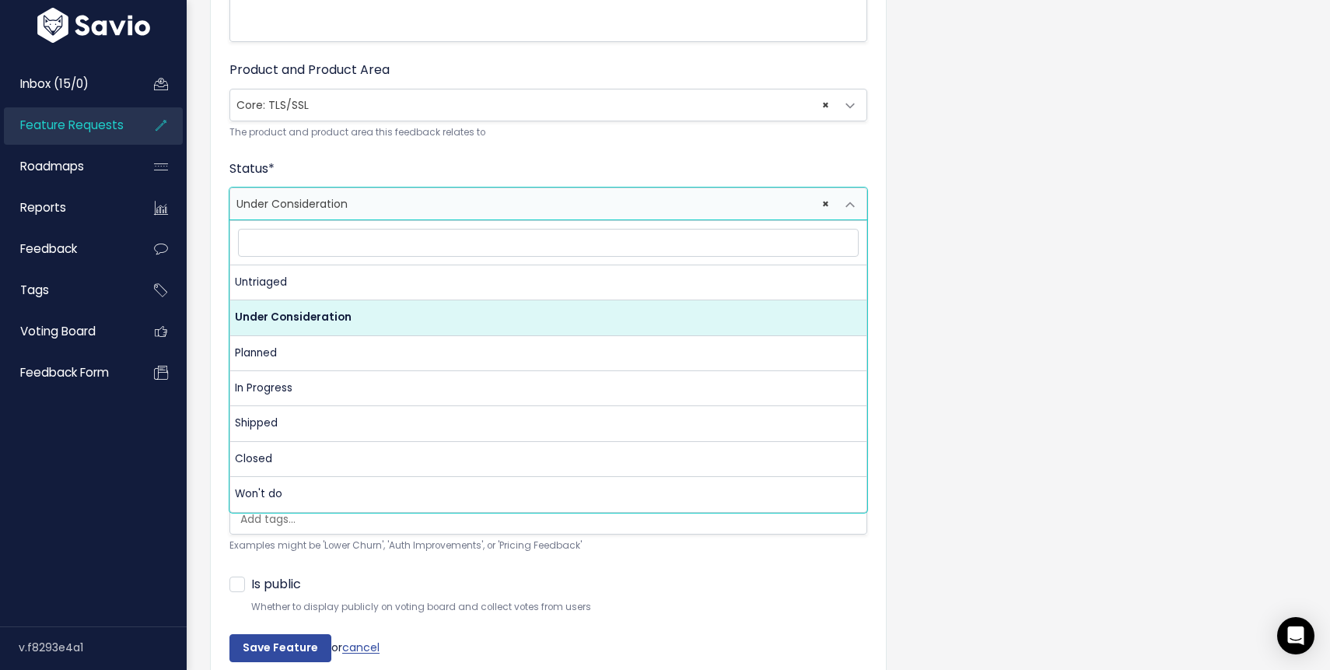
click at [849, 208] on span at bounding box center [849, 204] width 31 height 31
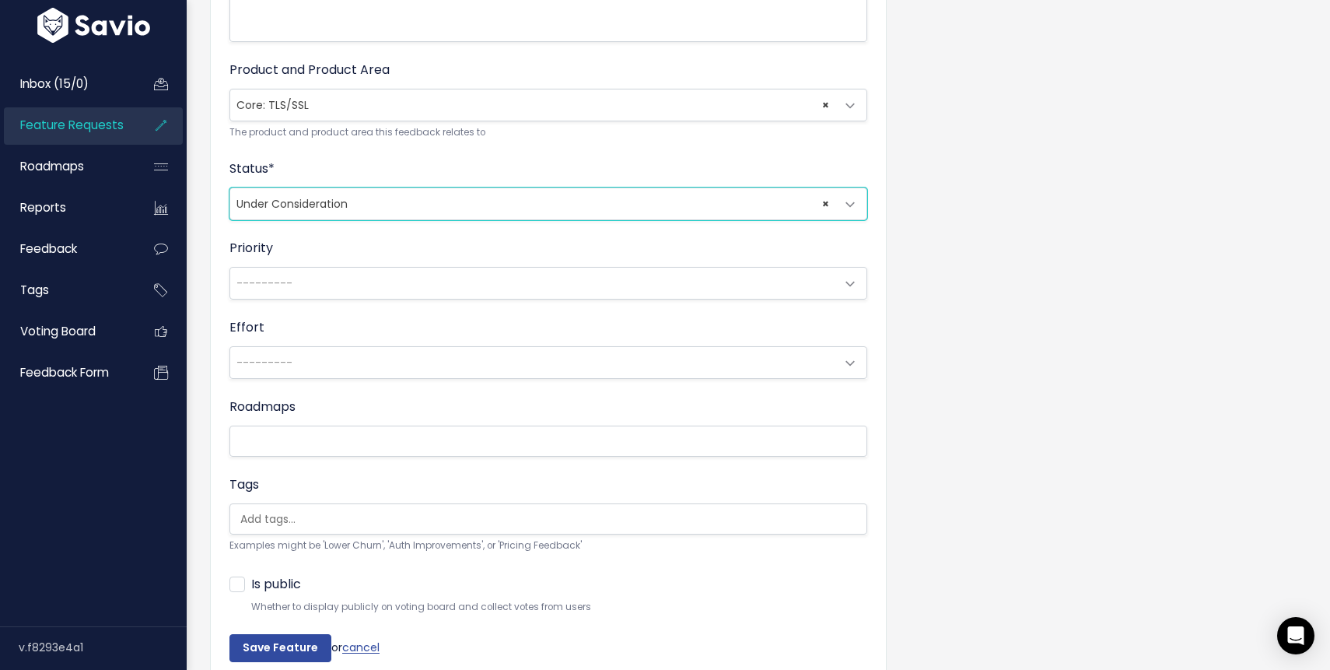
click at [818, 199] on span "× Under Consideration" at bounding box center [532, 203] width 605 height 31
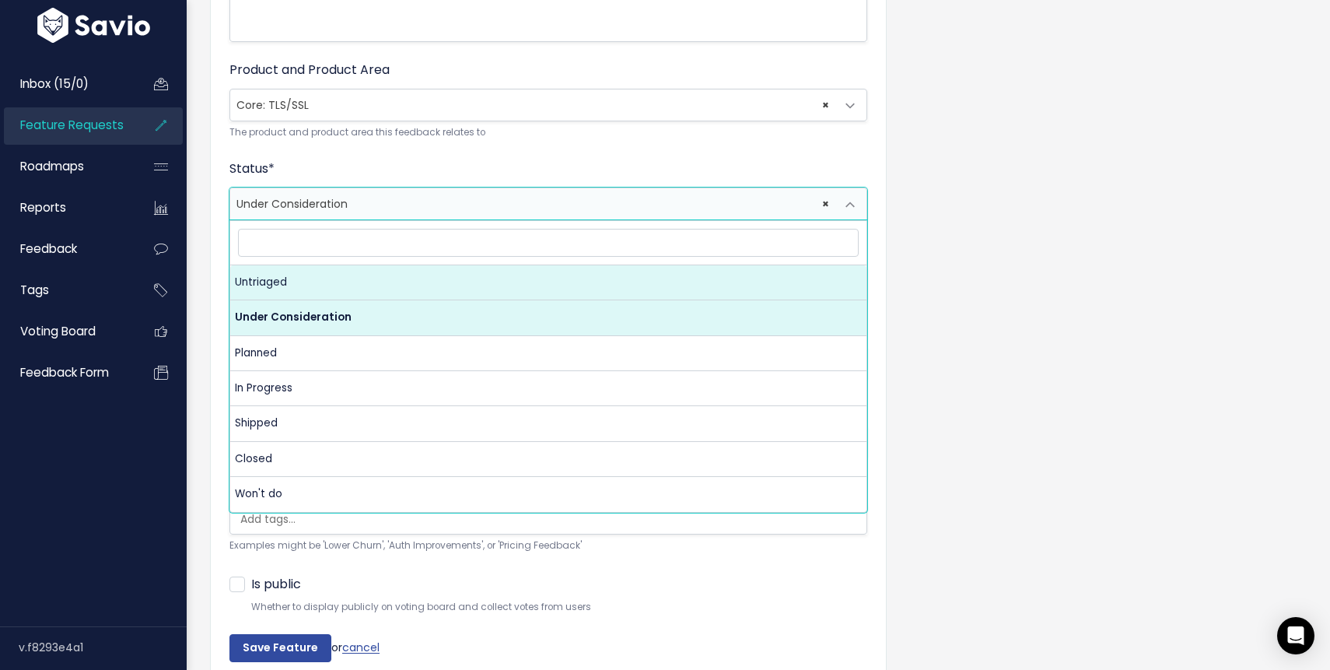
select select "UNTRIAGED"
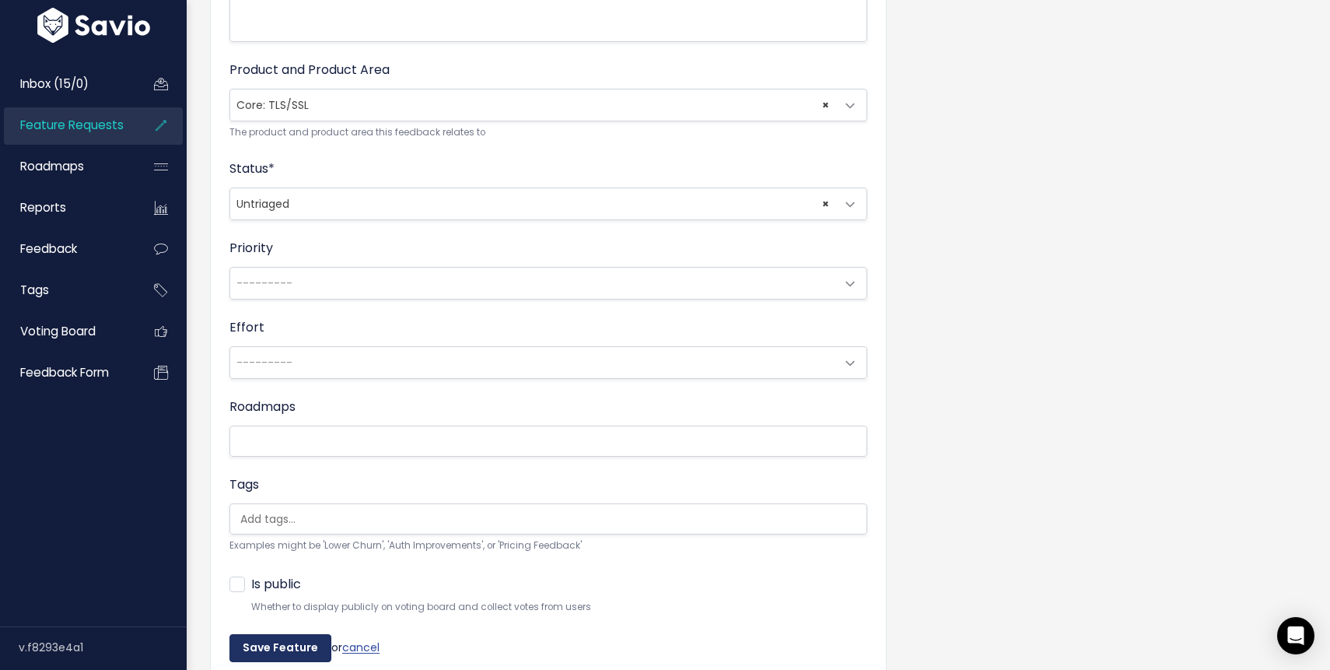
click at [285, 643] on input "Save Feature" at bounding box center [280, 648] width 102 height 28
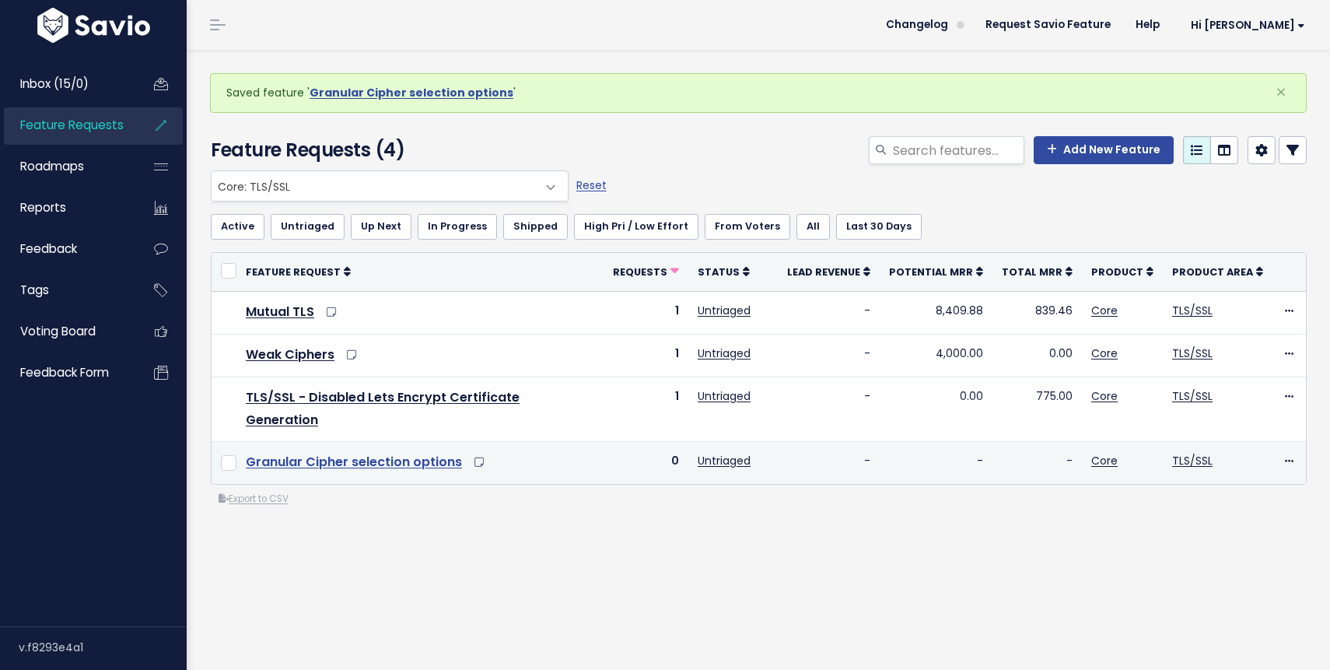
click at [360, 453] on link "Granular Cipher selection options" at bounding box center [354, 462] width 216 height 18
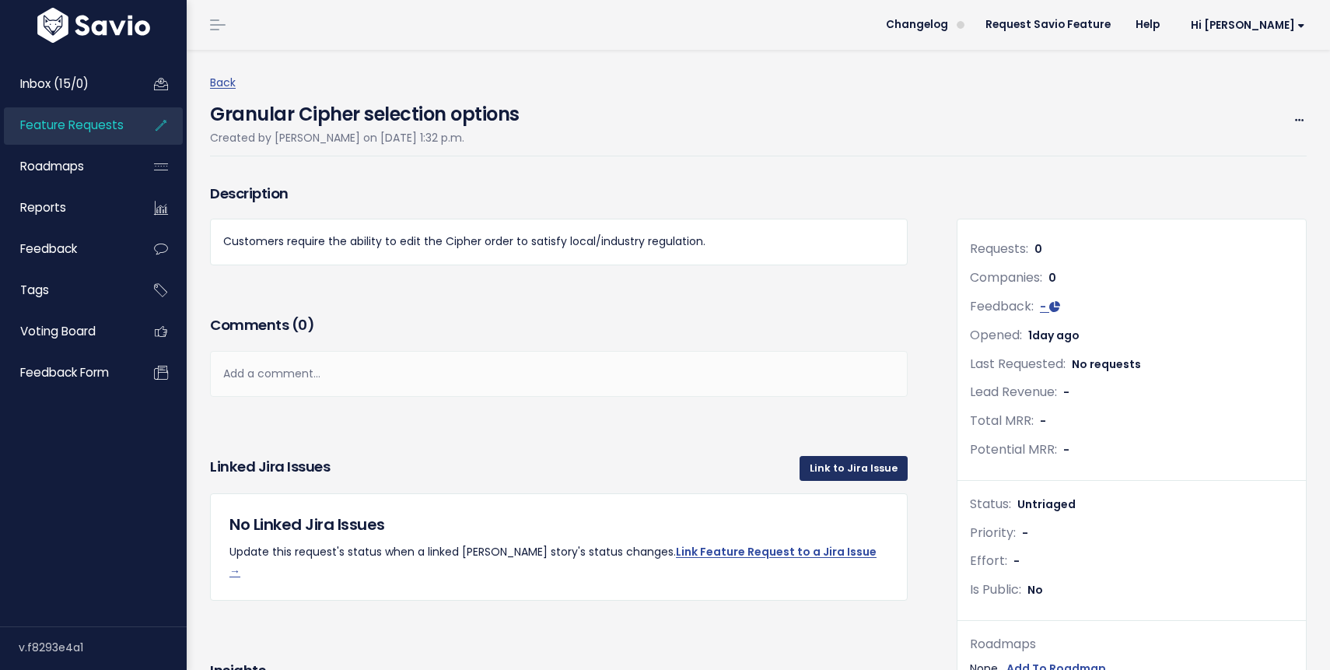
click at [867, 464] on link "Link to Jira Issue" at bounding box center [853, 468] width 108 height 25
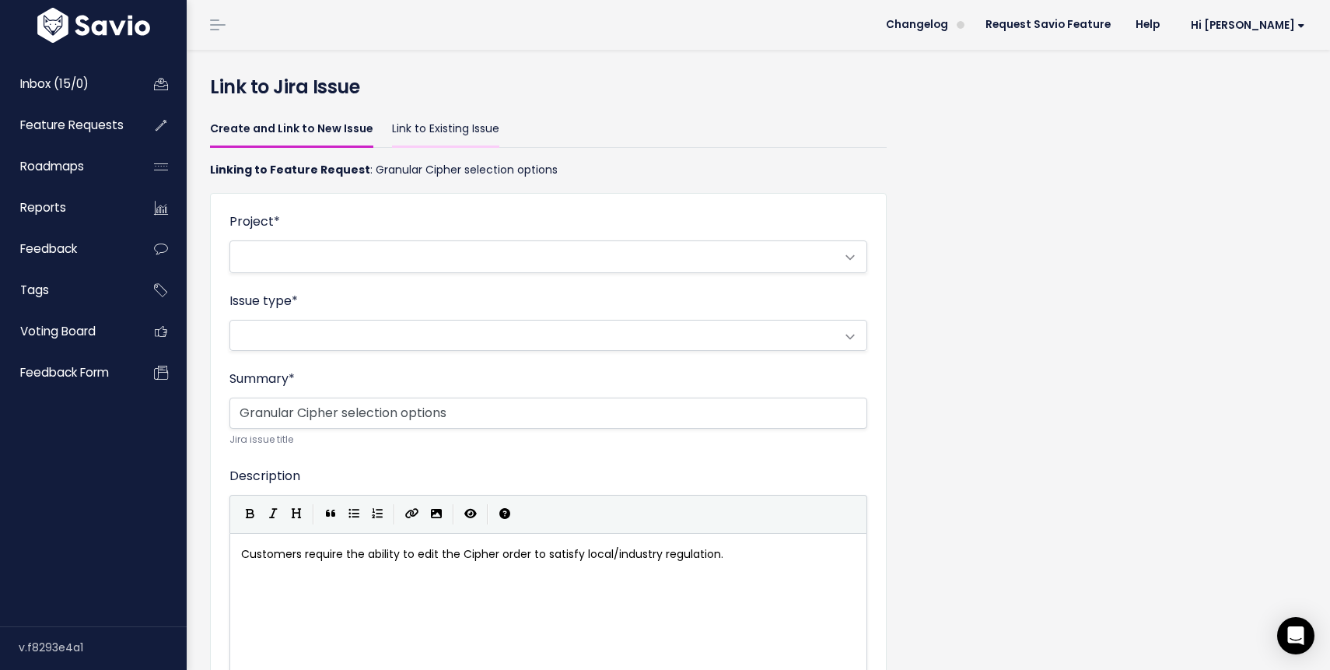
click at [421, 128] on link "Link to Existing Issue" at bounding box center [445, 129] width 107 height 37
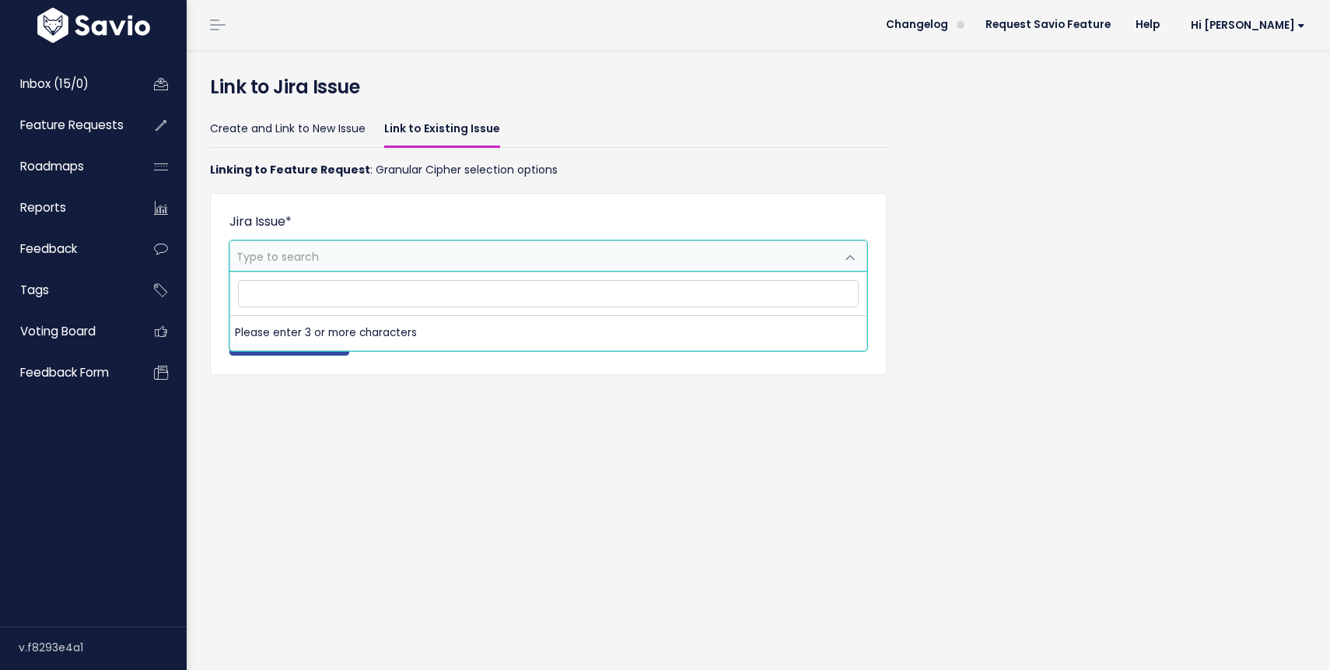
click at [327, 249] on span "Type to search" at bounding box center [532, 256] width 605 height 30
type input "granular cipher"
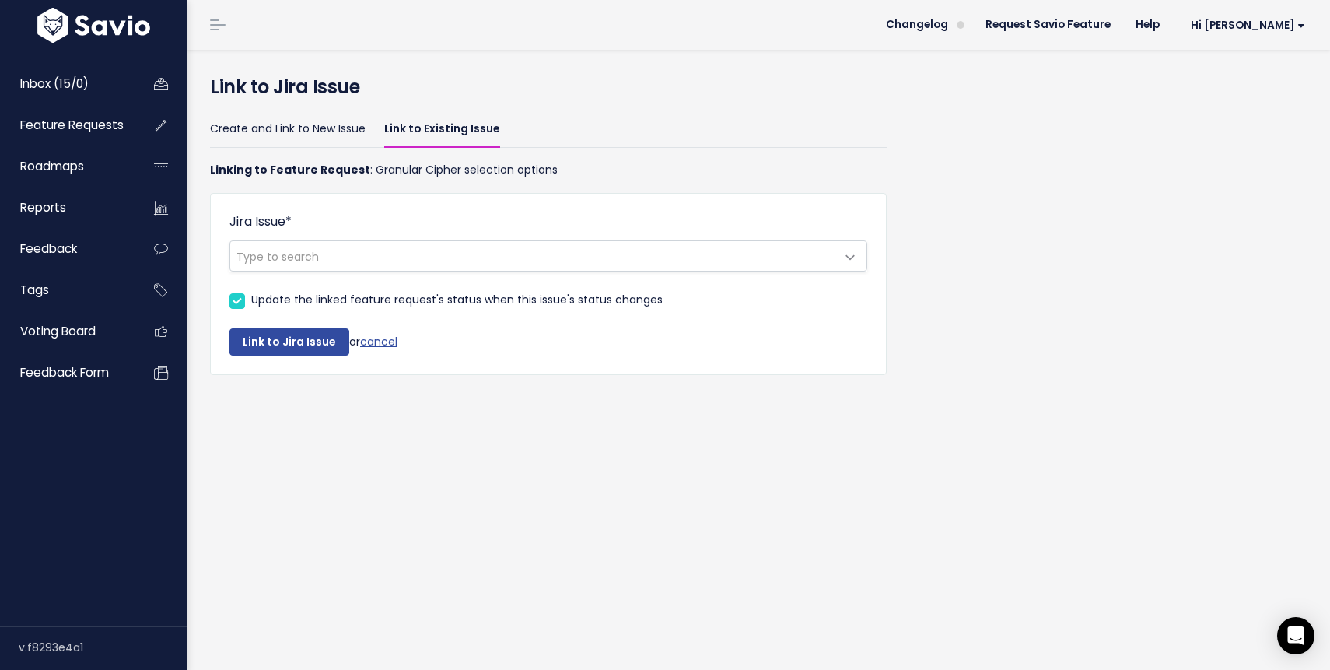
click at [419, 432] on div "Link to Jira Issue Create and Link to New Issue Link to Existing Issue Linking …" at bounding box center [758, 360] width 1143 height 620
click at [333, 256] on span "Type to search" at bounding box center [532, 256] width 605 height 30
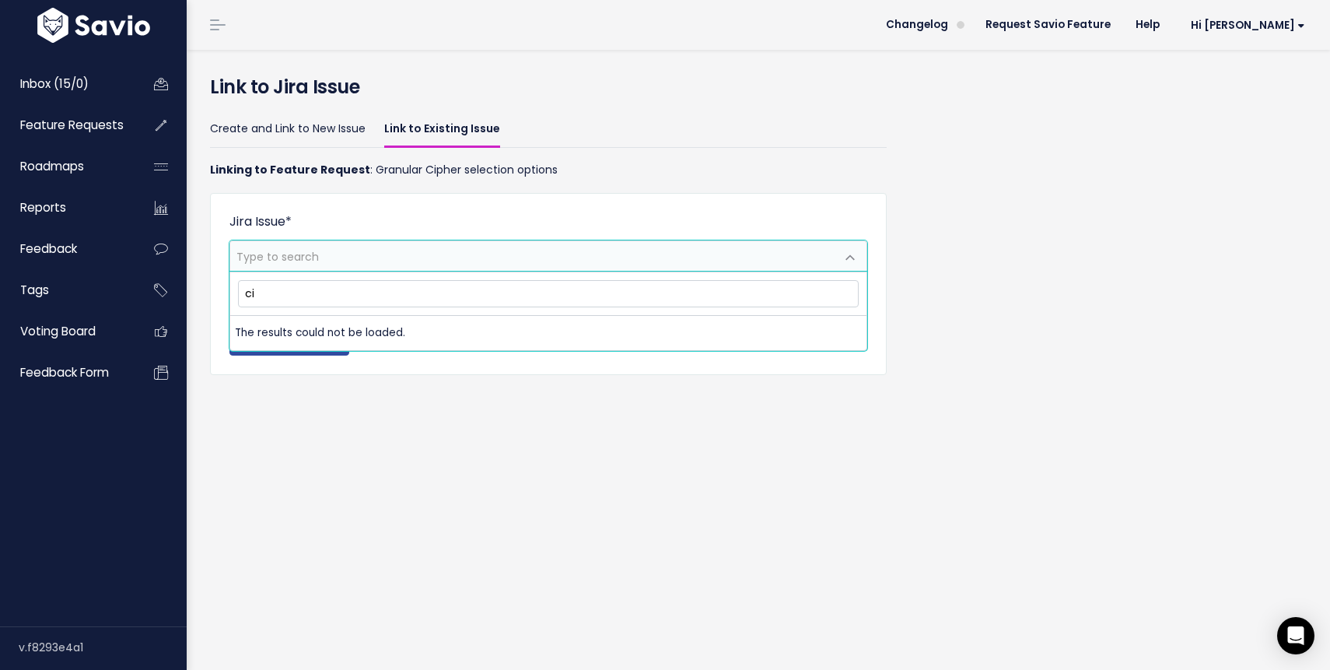
type input "c"
type input "f"
type input "a"
type input "c"
paste input "https://bunny-net.atlassian.net/browse/FR-55"
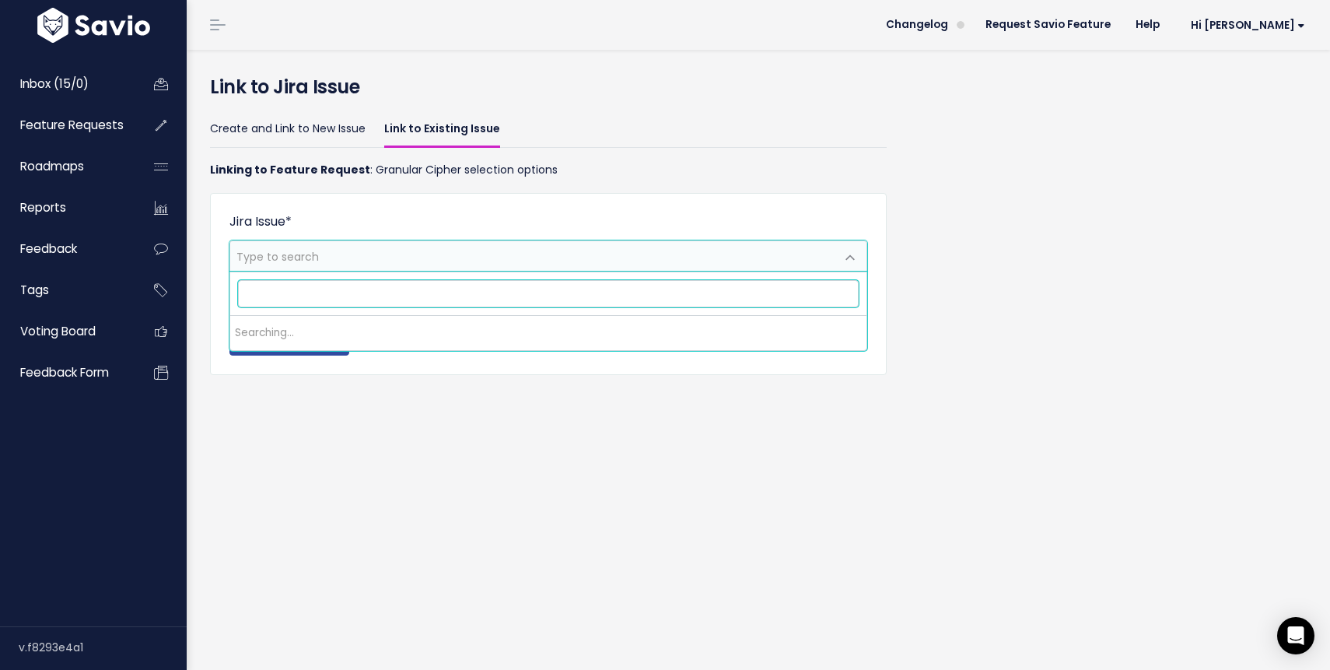
type input "https://bunny-net.atlassian.net/browse/FR-55"
click at [1080, 353] on div "Create and Link to New Issue Link to Existing Issue Linking to Feature Request …" at bounding box center [758, 258] width 1120 height 303
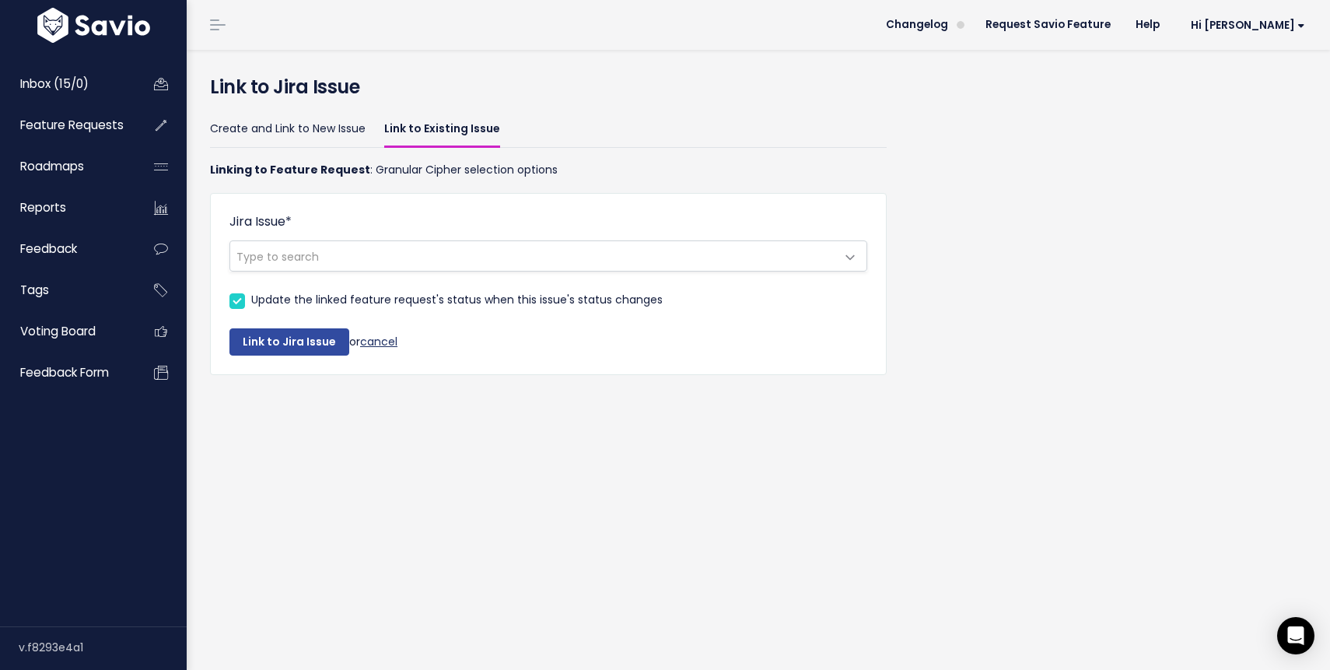
click at [372, 339] on link "cancel" at bounding box center [378, 341] width 37 height 16
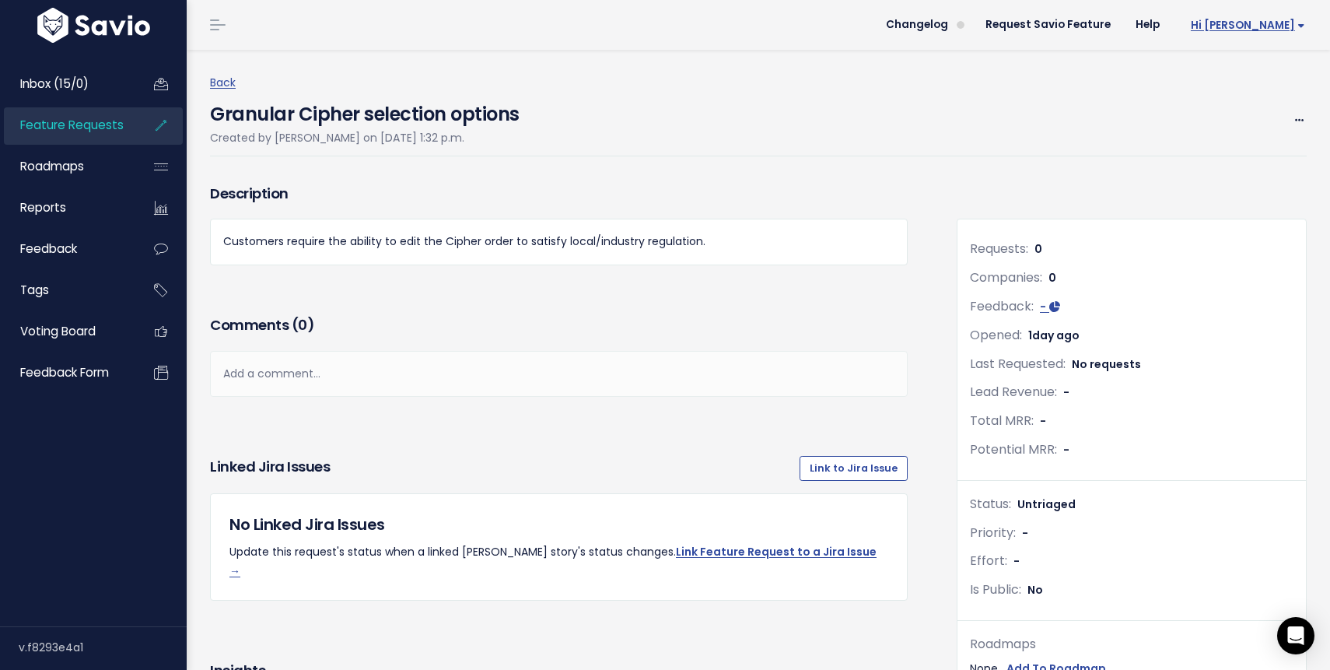
click at [1304, 30] on span "Hi [PERSON_NAME]" at bounding box center [1248, 25] width 114 height 12
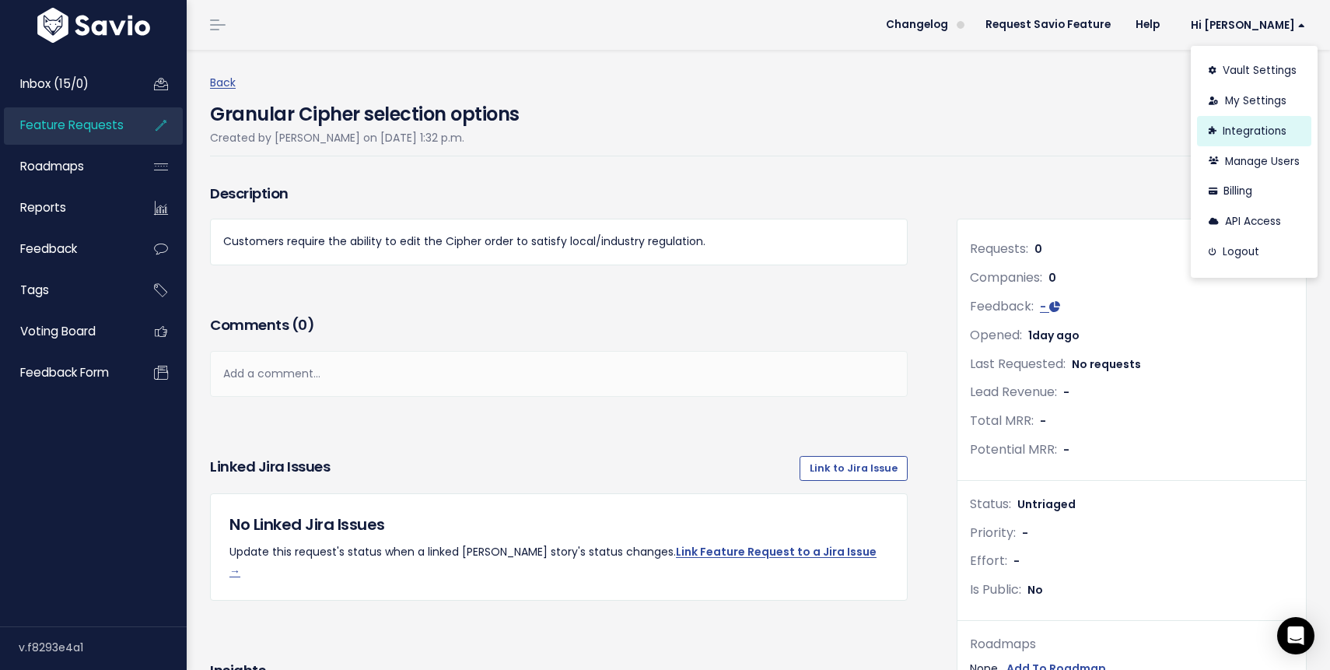
click at [1248, 135] on link "Integrations" at bounding box center [1254, 131] width 114 height 30
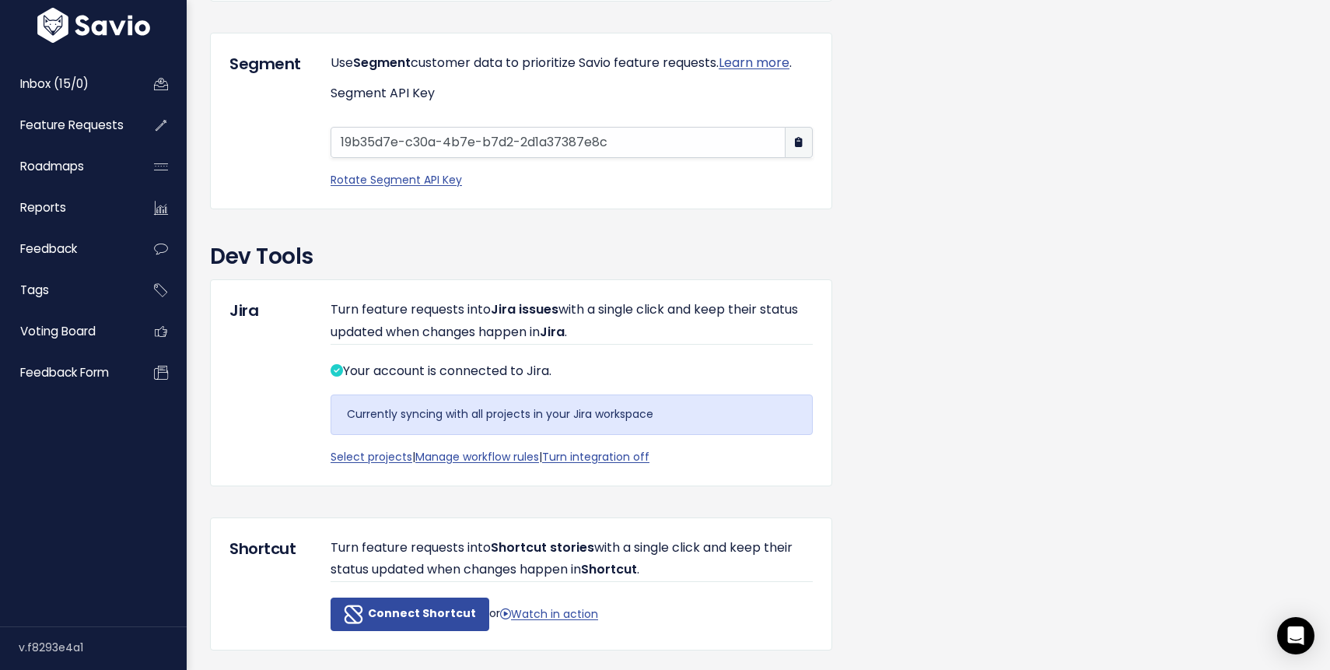
scroll to position [1353, 0]
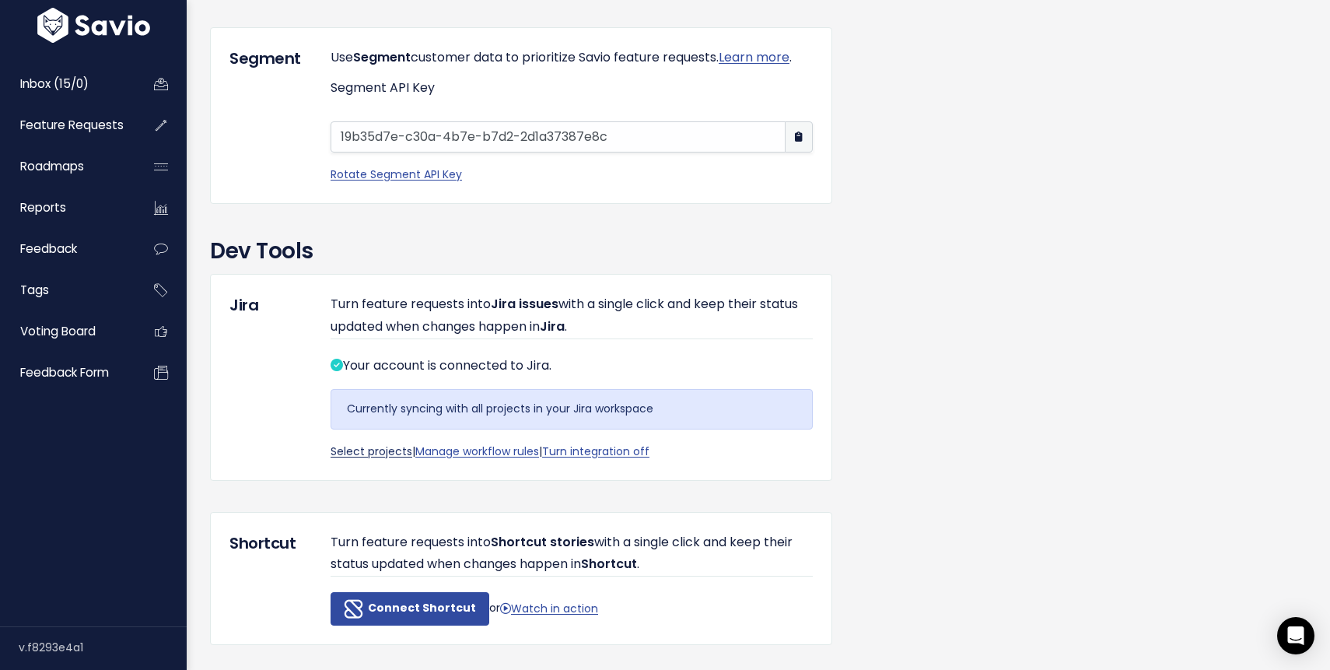
click at [359, 459] on link "Select projects" at bounding box center [372, 451] width 82 height 16
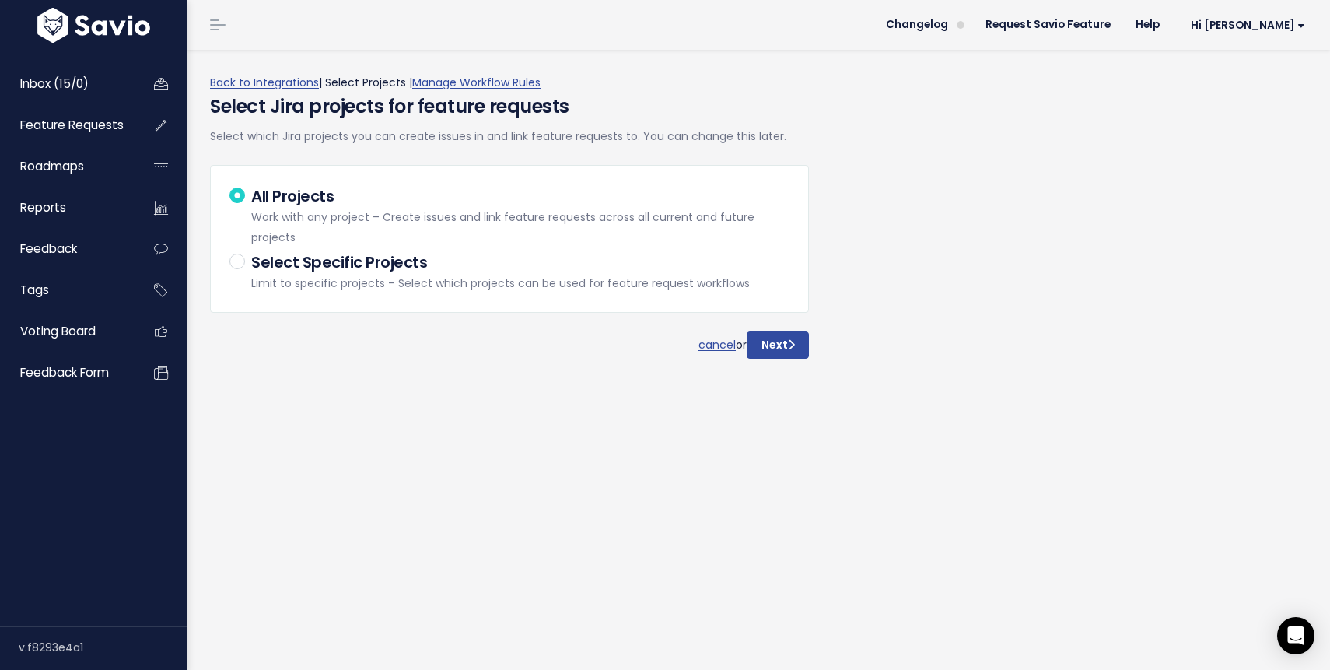
click at [251, 261] on label "Select Specific Projects Limit to specific projects – Select which projects can…" at bounding box center [500, 271] width 498 height 43
click at [251, 261] on input "Select Specific Projects Limit to specific projects – Select which projects can…" at bounding box center [256, 255] width 10 height 10
radio input "true"
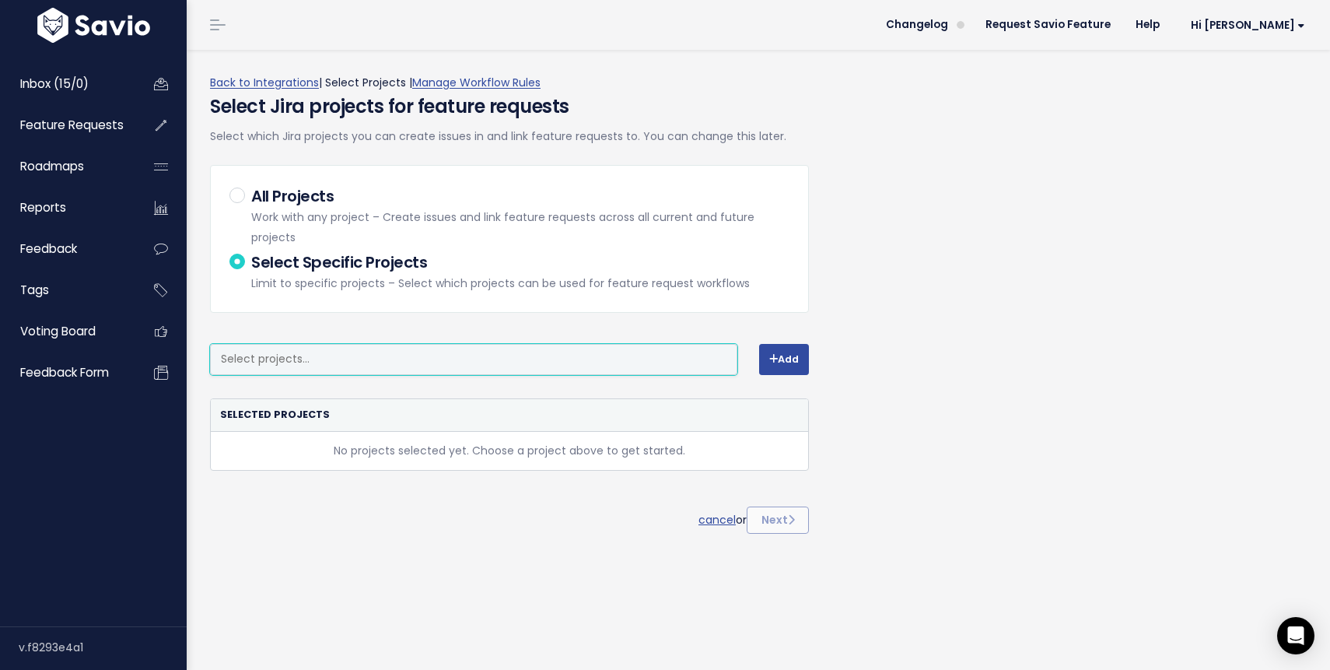
click at [636, 359] on input "search" at bounding box center [478, 358] width 526 height 19
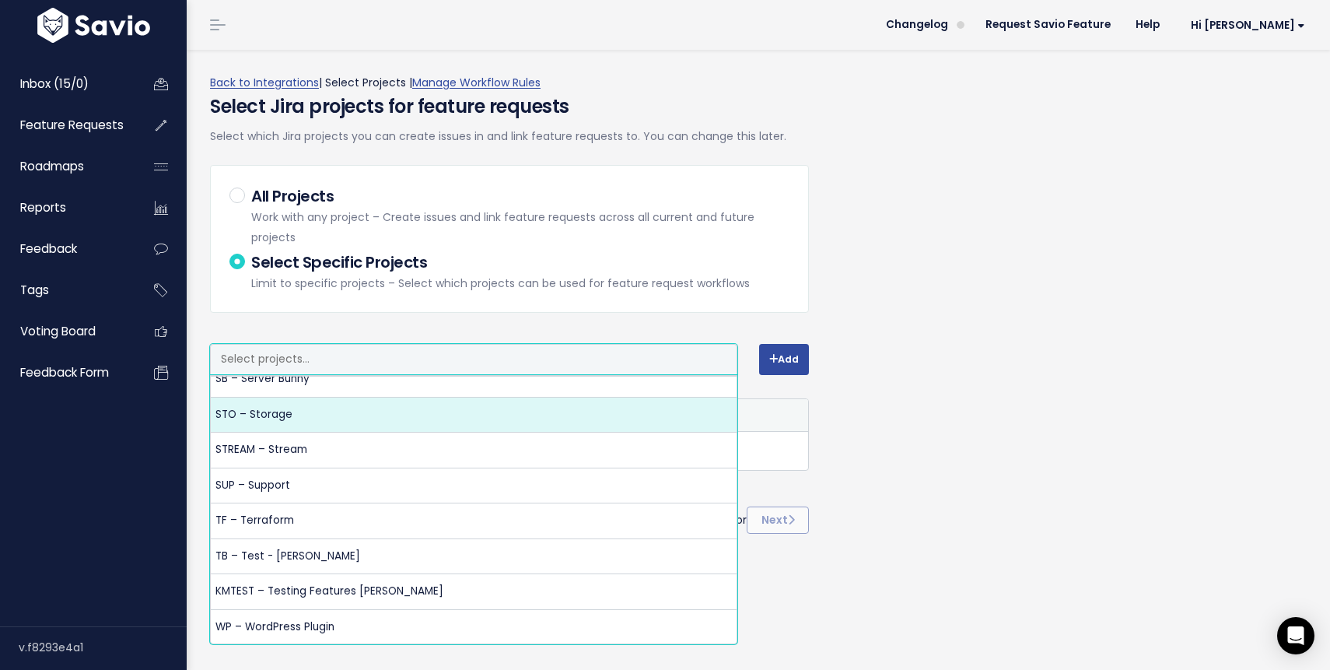
scroll to position [1323, 0]
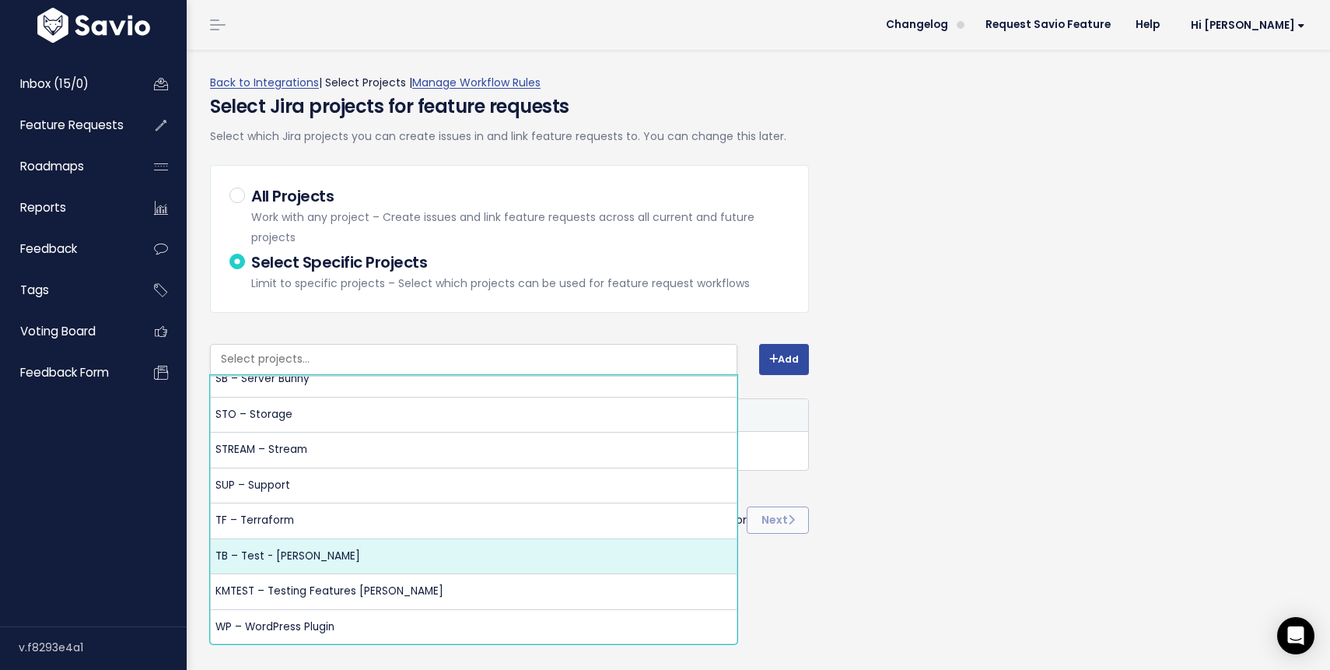
select select "10040"
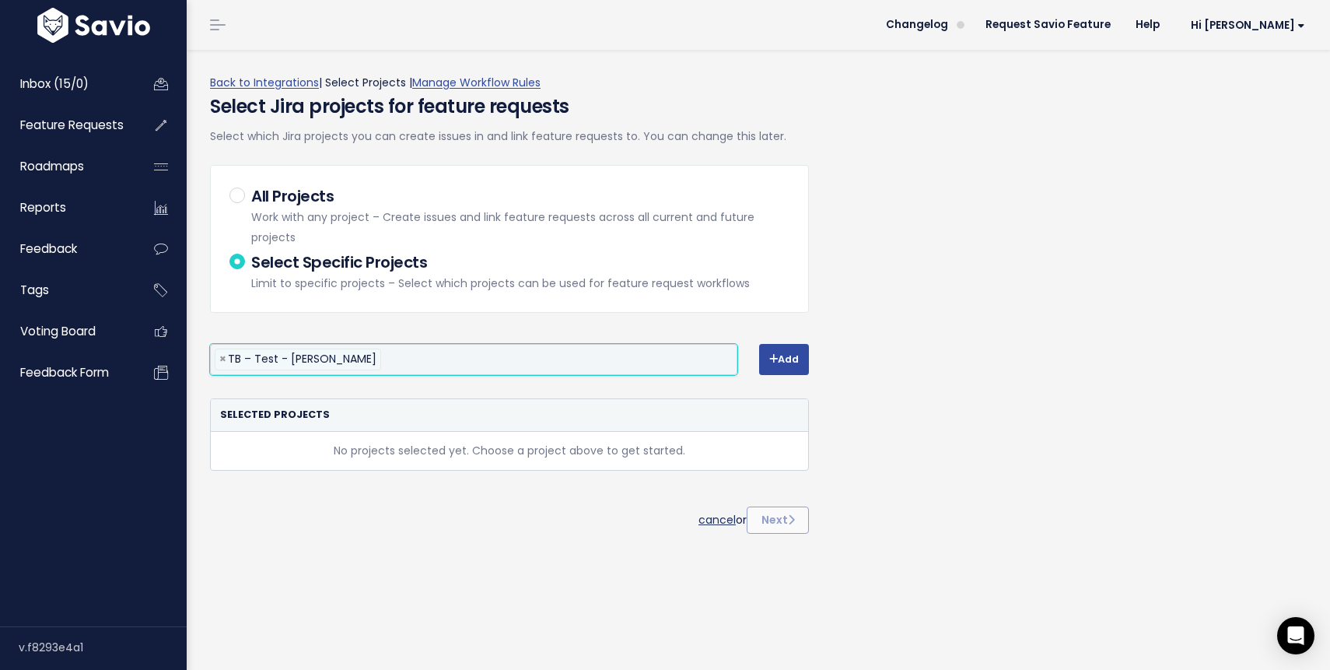
click at [705, 517] on link "cancel" at bounding box center [716, 519] width 37 height 16
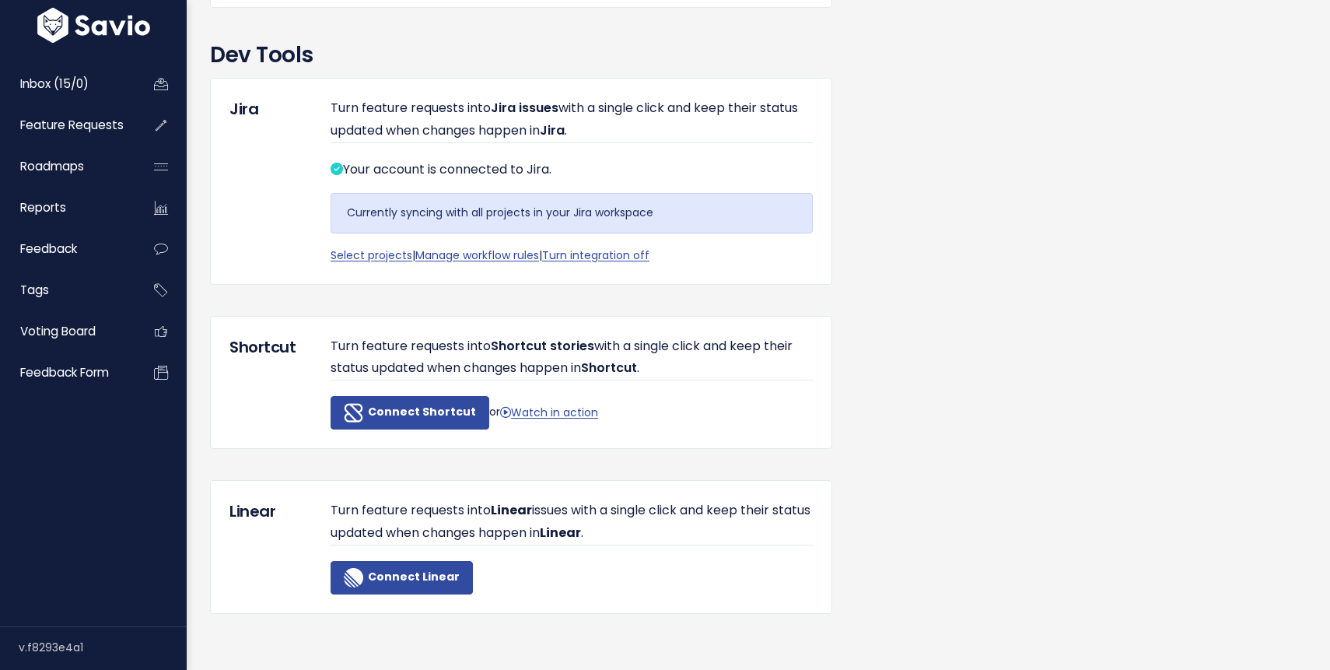
scroll to position [1571, 0]
click at [505, 256] on link "Manage workflow rules" at bounding box center [477, 255] width 124 height 16
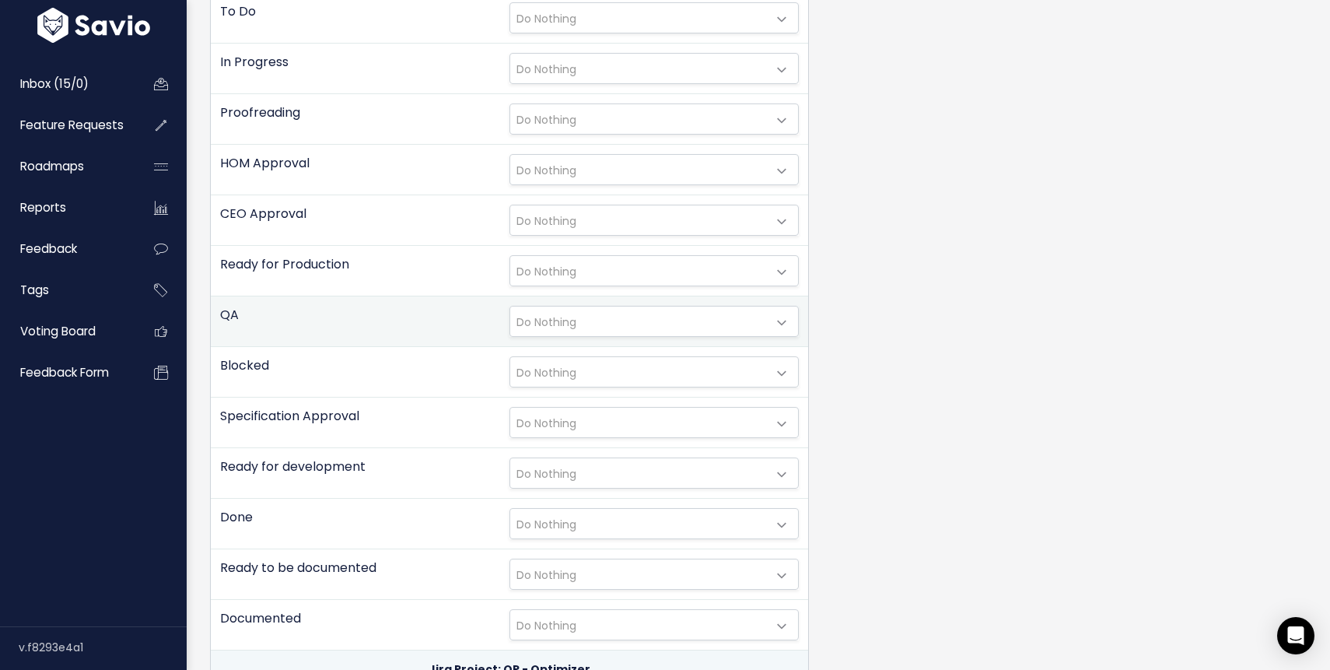
scroll to position [4427, 0]
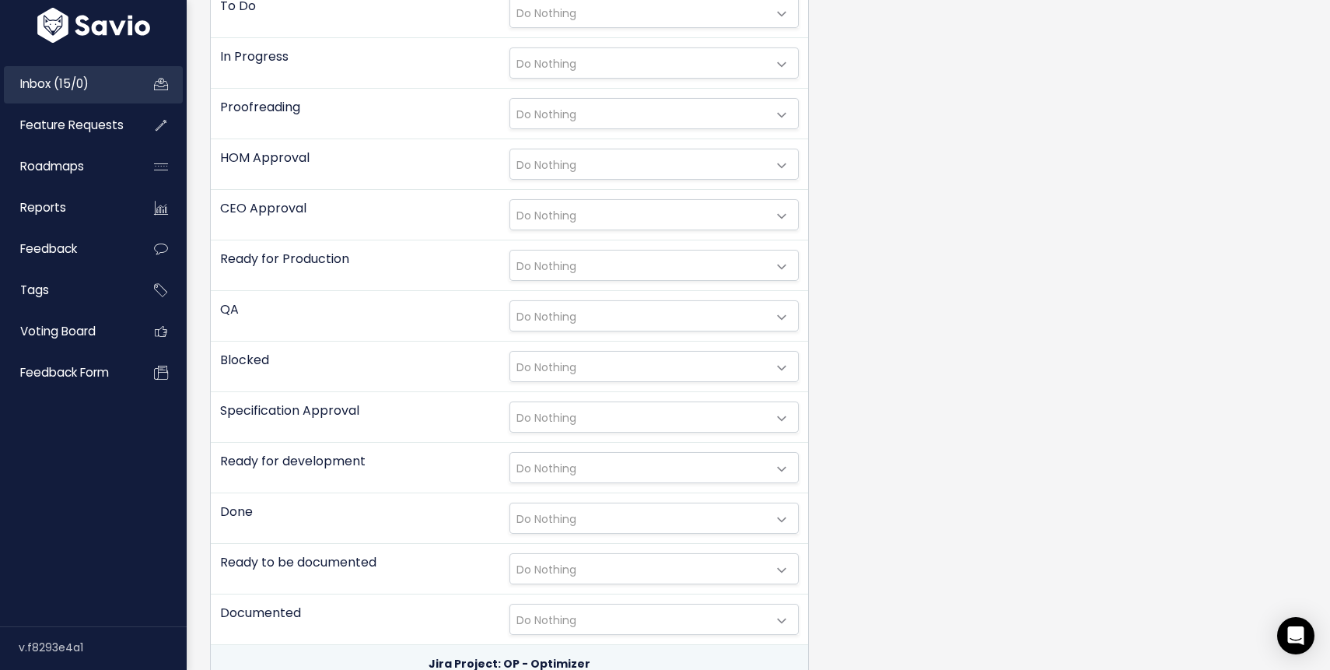
click at [74, 86] on span "Inbox (15/0)" at bounding box center [54, 83] width 68 height 16
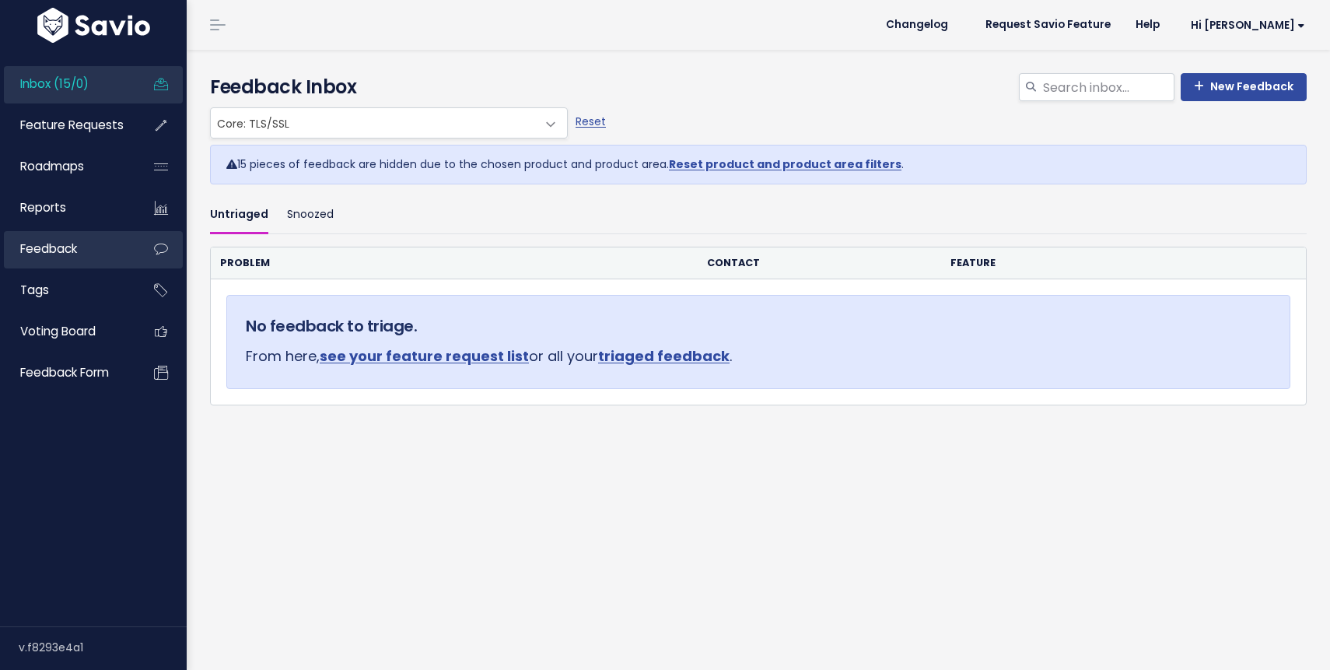
click at [90, 244] on link "Feedback" at bounding box center [66, 249] width 125 height 36
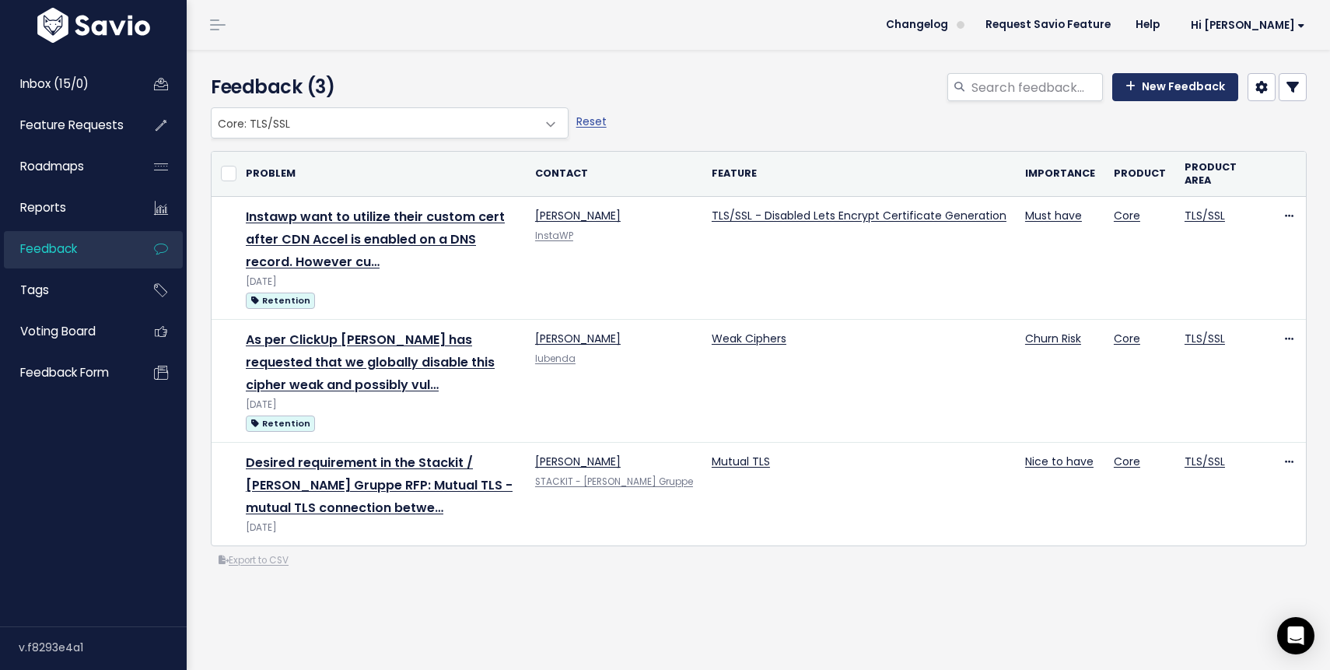
click at [1191, 89] on link "New Feedback" at bounding box center [1175, 87] width 126 height 28
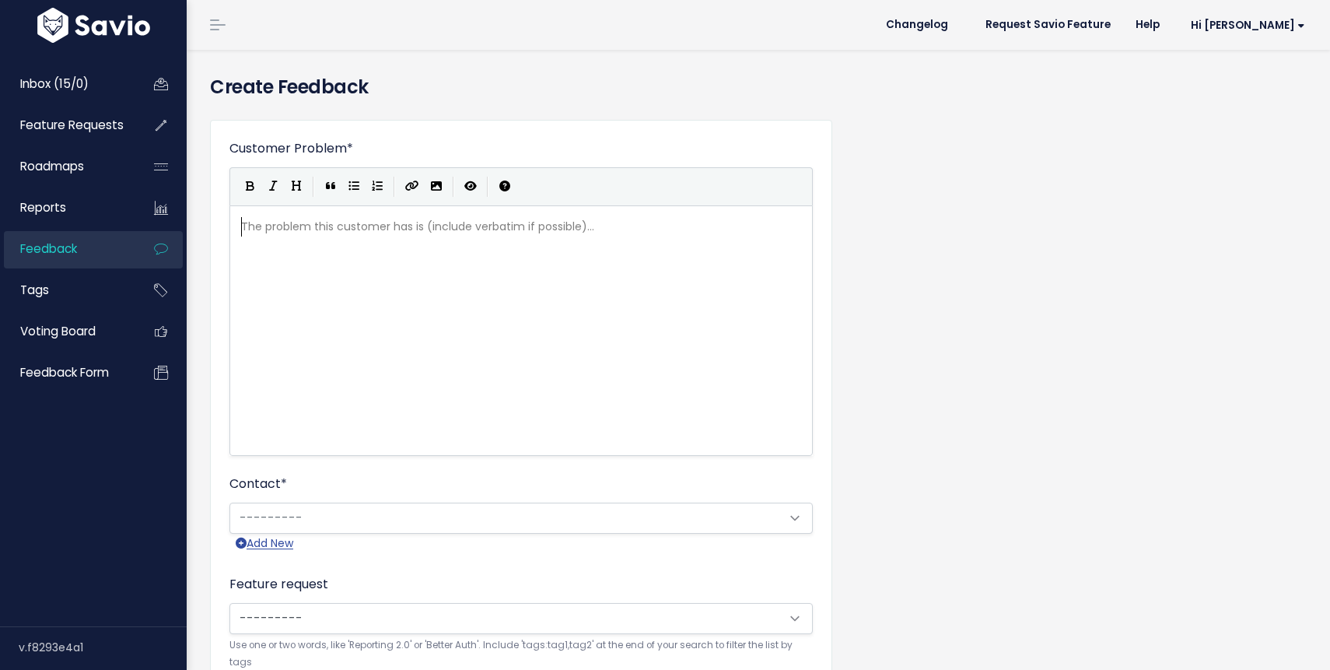
scroll to position [2, 0]
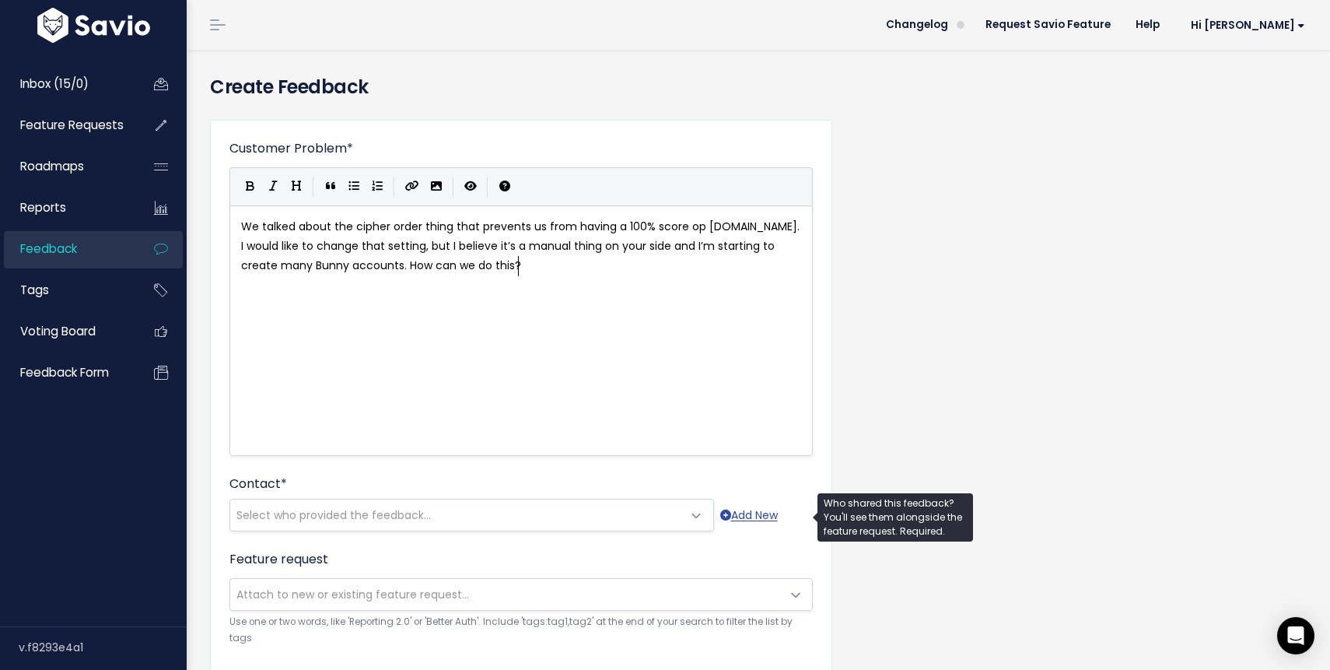
click at [315, 515] on span "Select who provided the feedback..." at bounding box center [333, 515] width 194 height 16
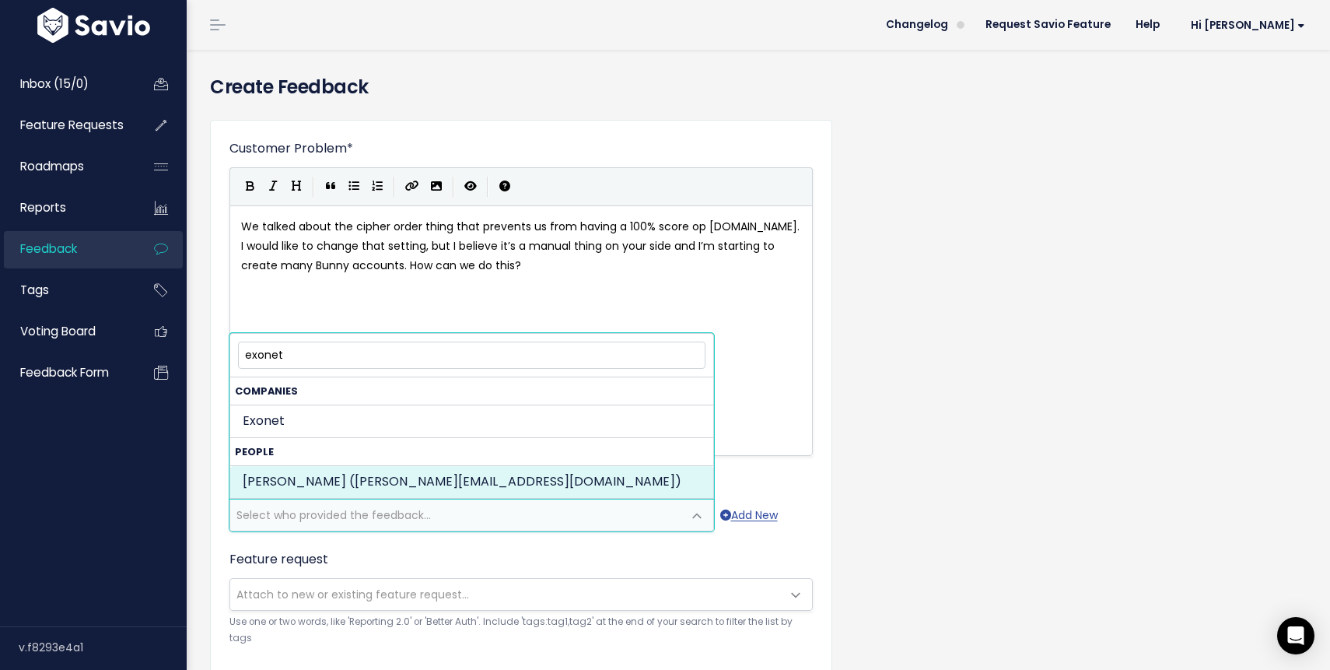
type input "exonet"
select select "92168271"
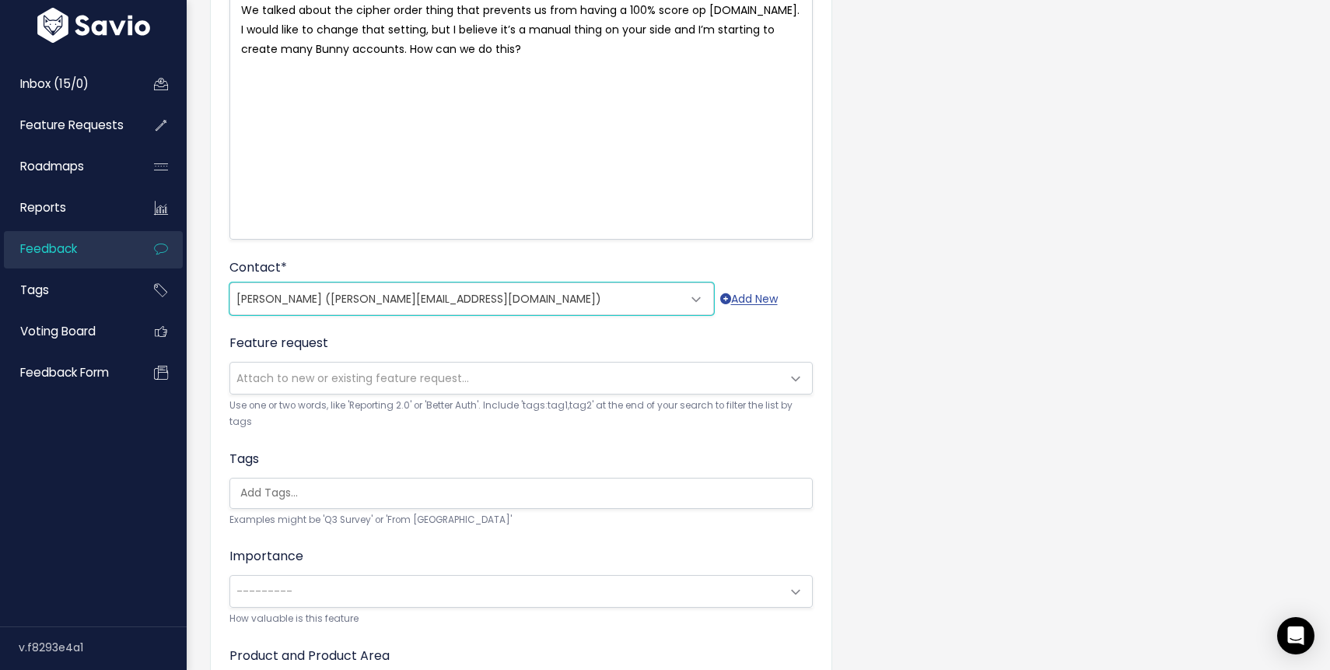
scroll to position [303, 0]
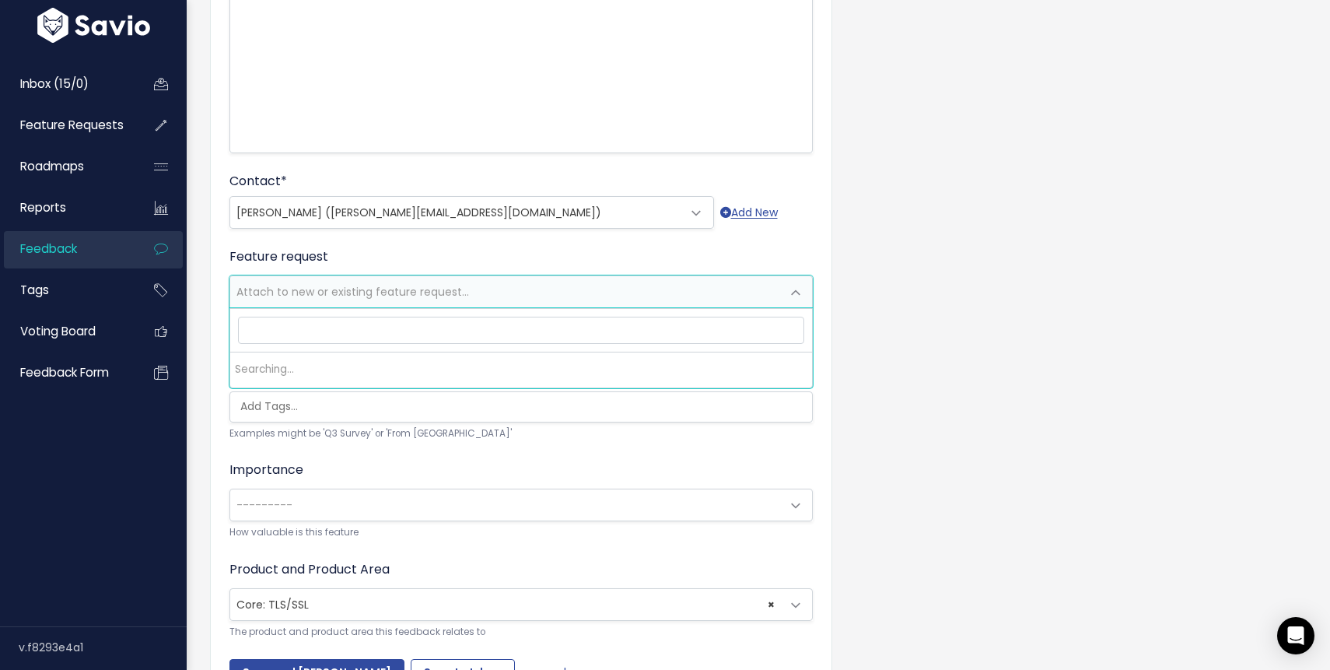
click at [620, 299] on span "Attach to new or existing feature request..." at bounding box center [505, 291] width 551 height 31
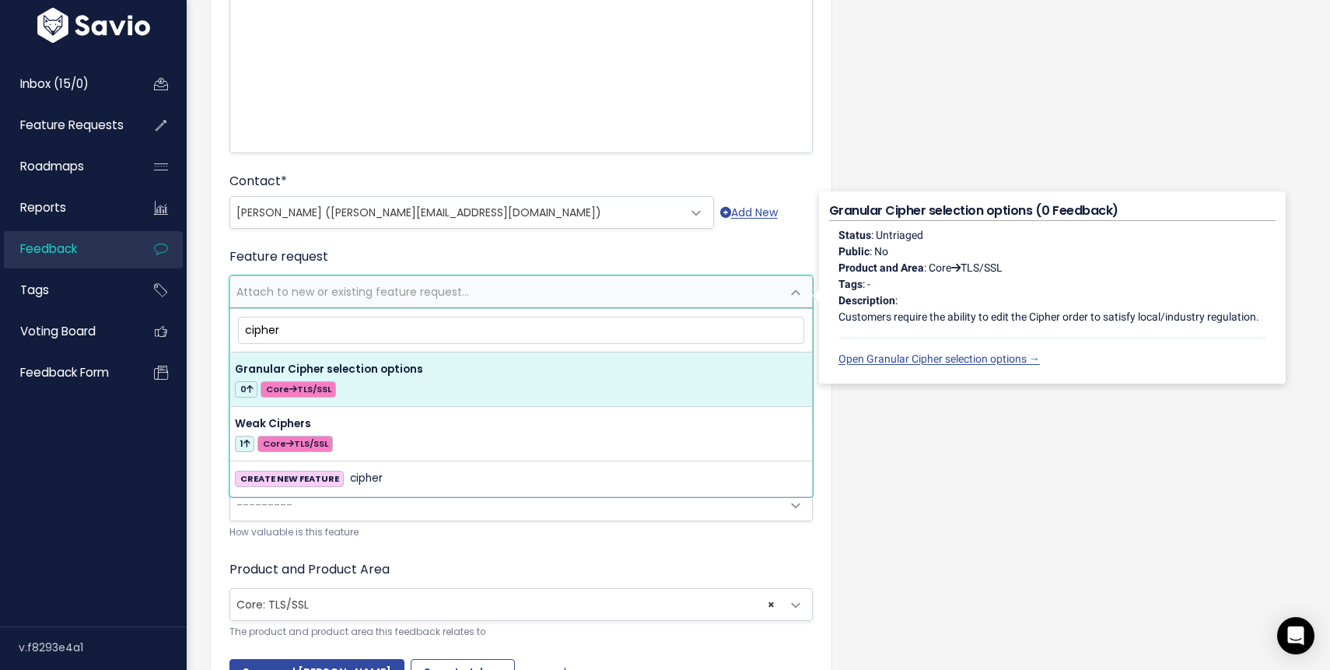
type input "cipher"
select select "64589"
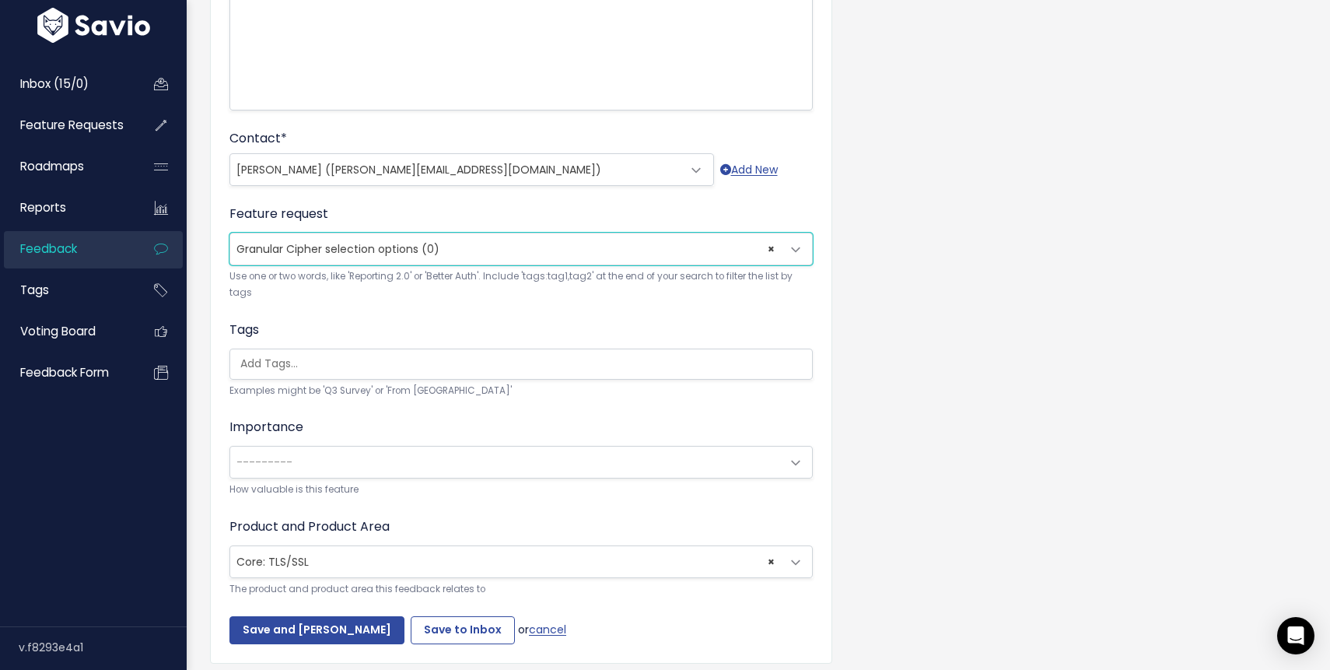
scroll to position [399, 0]
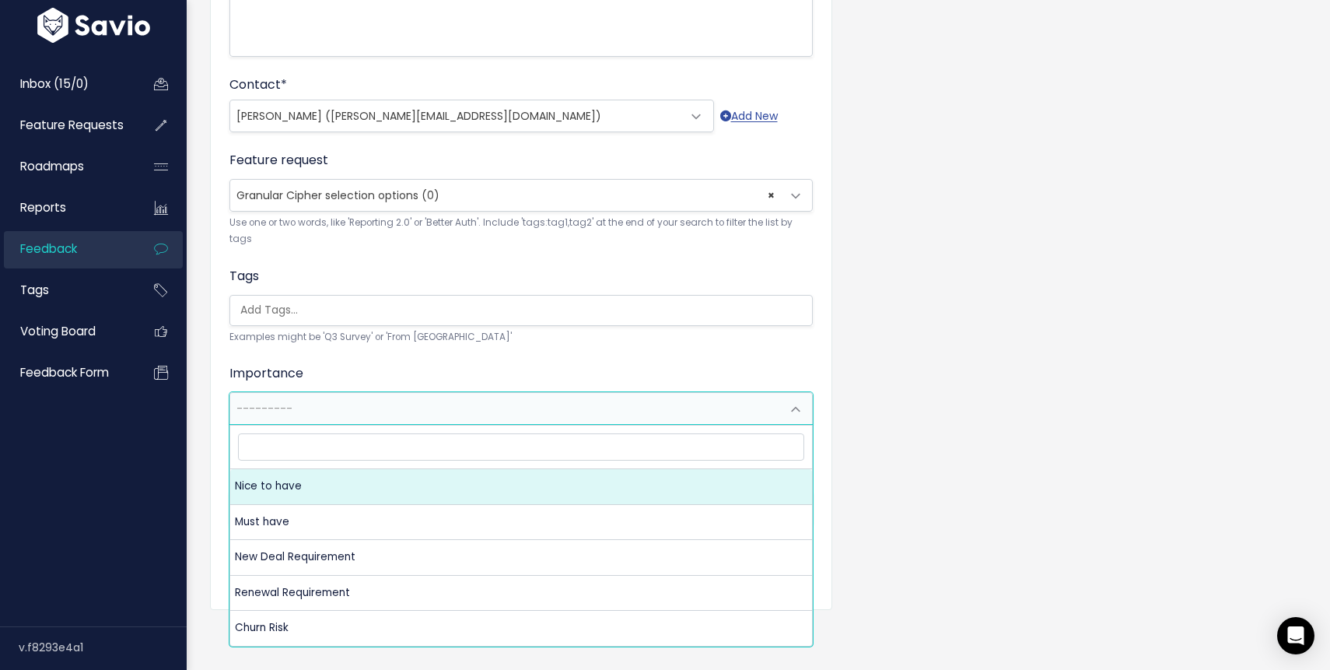
click at [799, 407] on span at bounding box center [795, 409] width 31 height 31
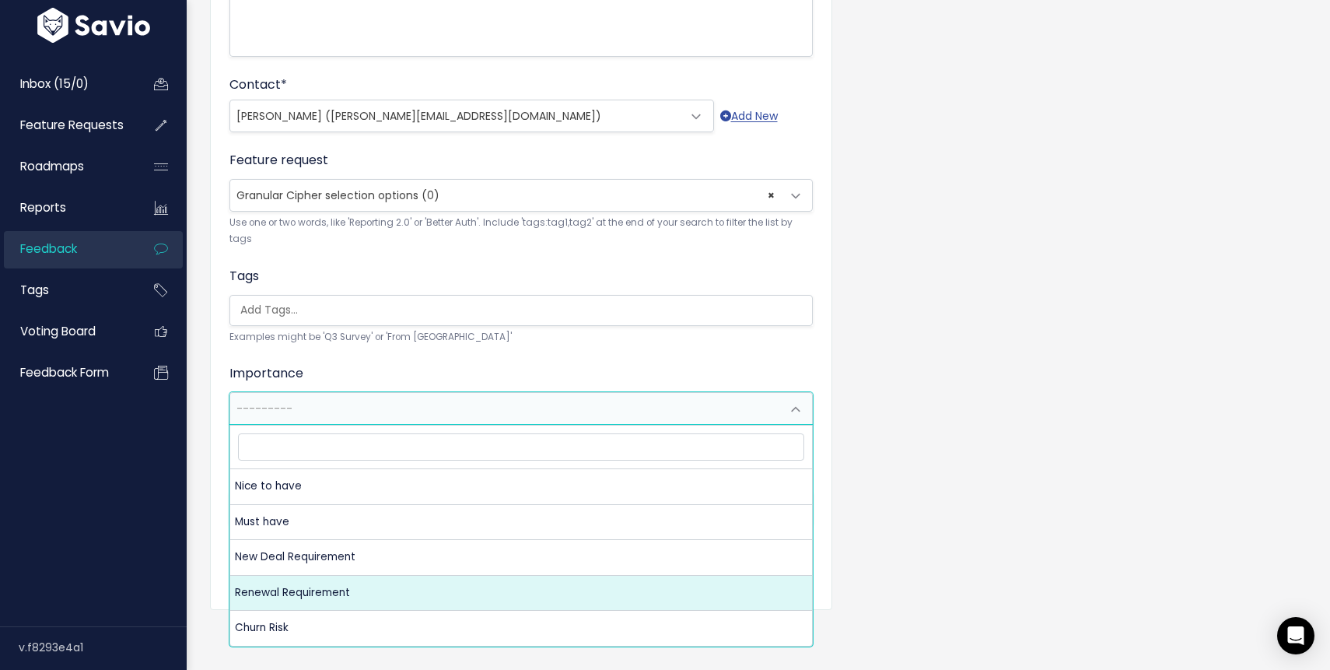
select select "RENEWAL_REQUIREMENT"
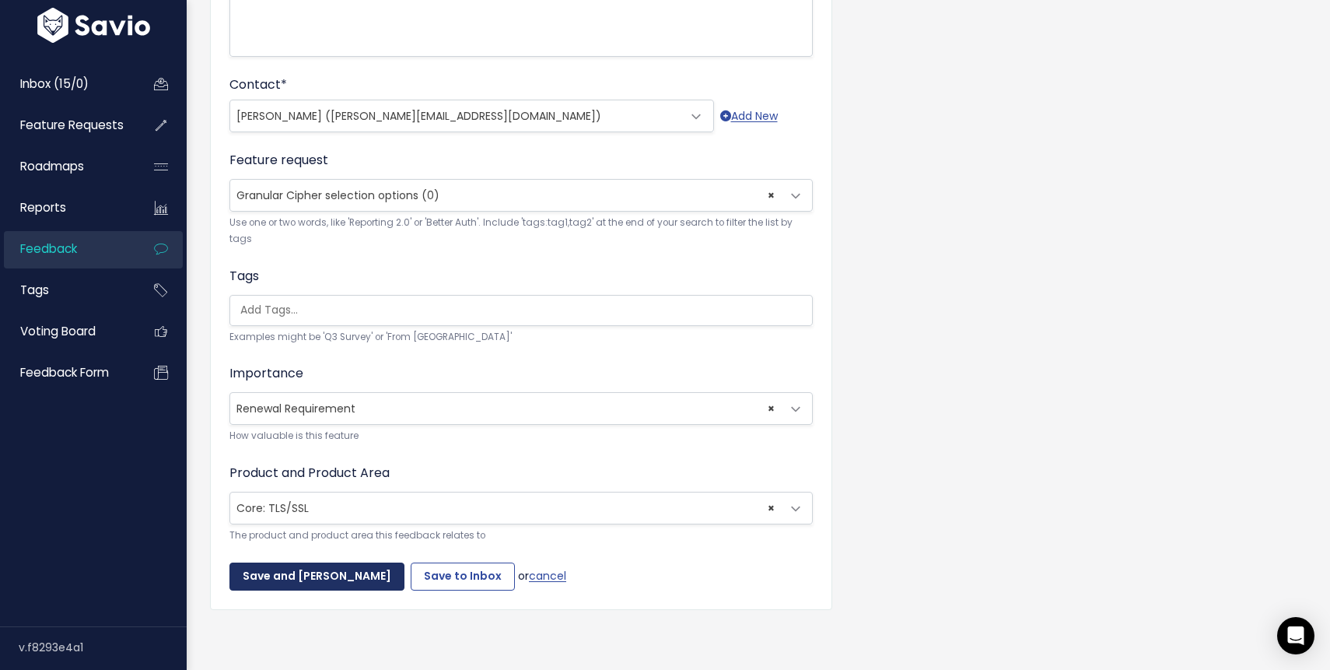
click at [311, 575] on input "Save and Mark Triaged" at bounding box center [316, 576] width 175 height 28
